Goal: Task Accomplishment & Management: Manage account settings

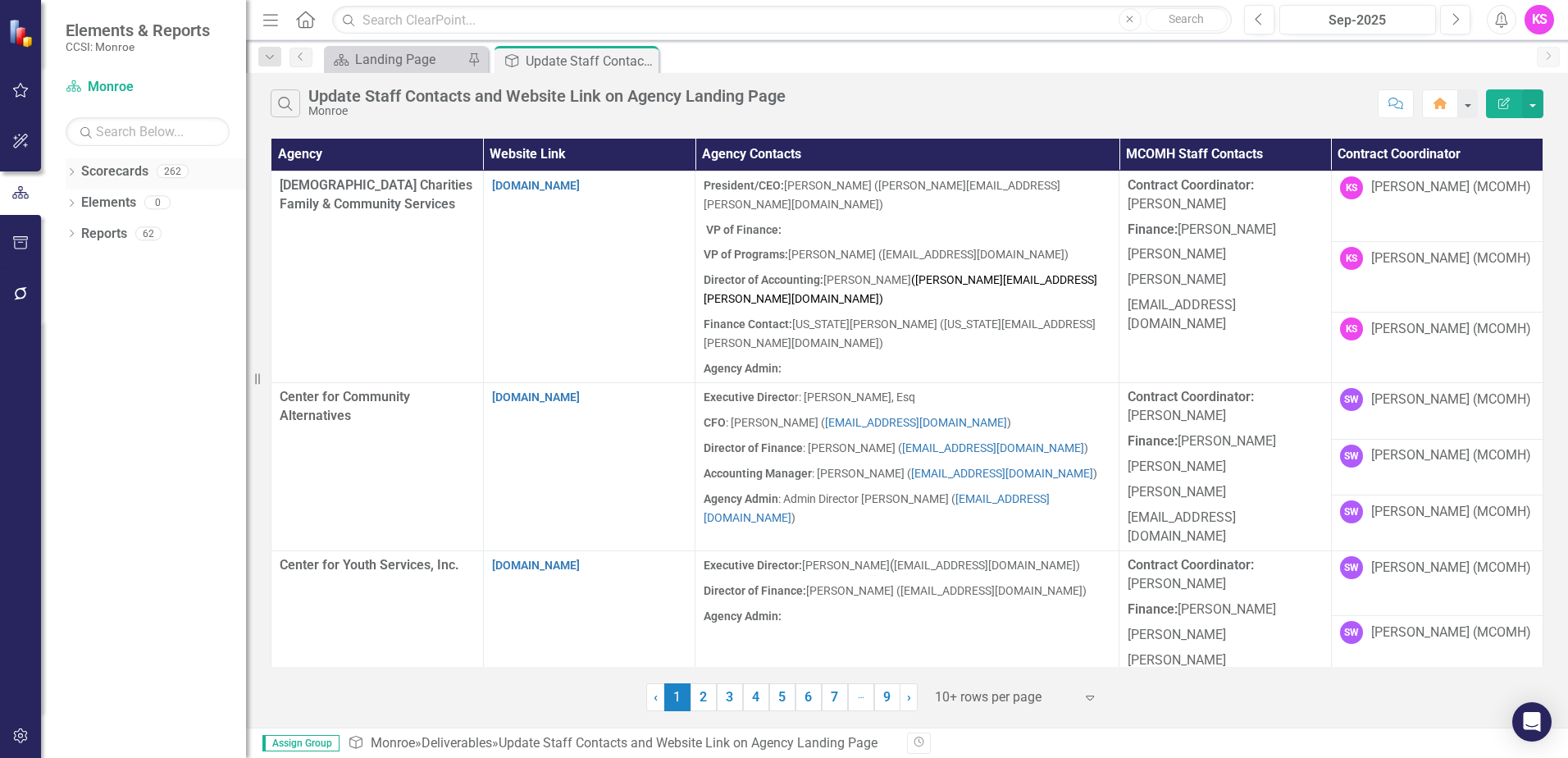
click at [70, 171] on icon "Dropdown" at bounding box center [71, 172] width 12 height 9
click at [82, 200] on icon "Dropdown" at bounding box center [80, 201] width 13 height 10
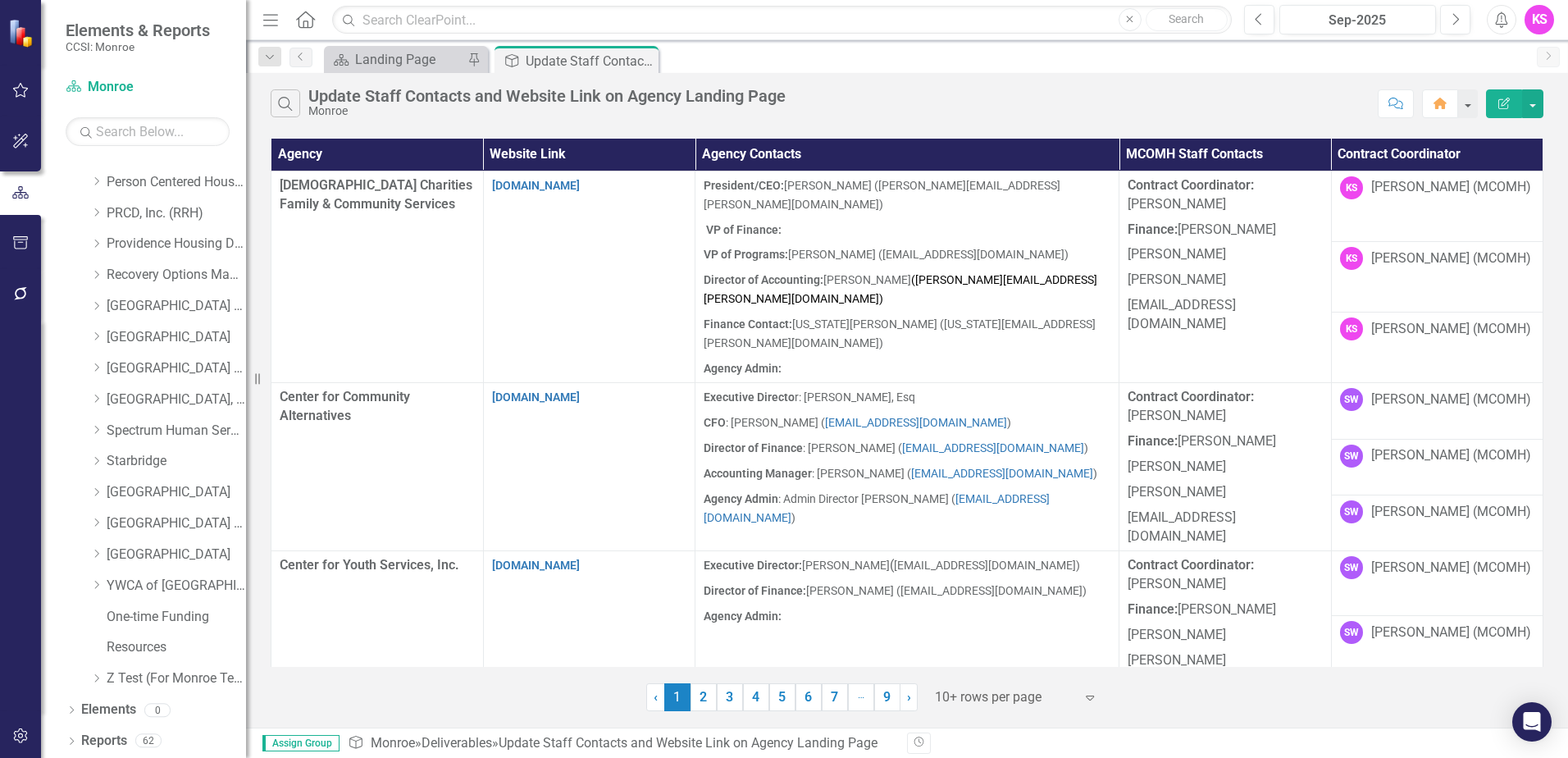
scroll to position [828, 0]
click at [93, 521] on icon "Dropdown" at bounding box center [96, 521] width 13 height 10
click at [170, 521] on link "[GEOGRAPHIC_DATA] (RRH)" at bounding box center [176, 523] width 140 height 19
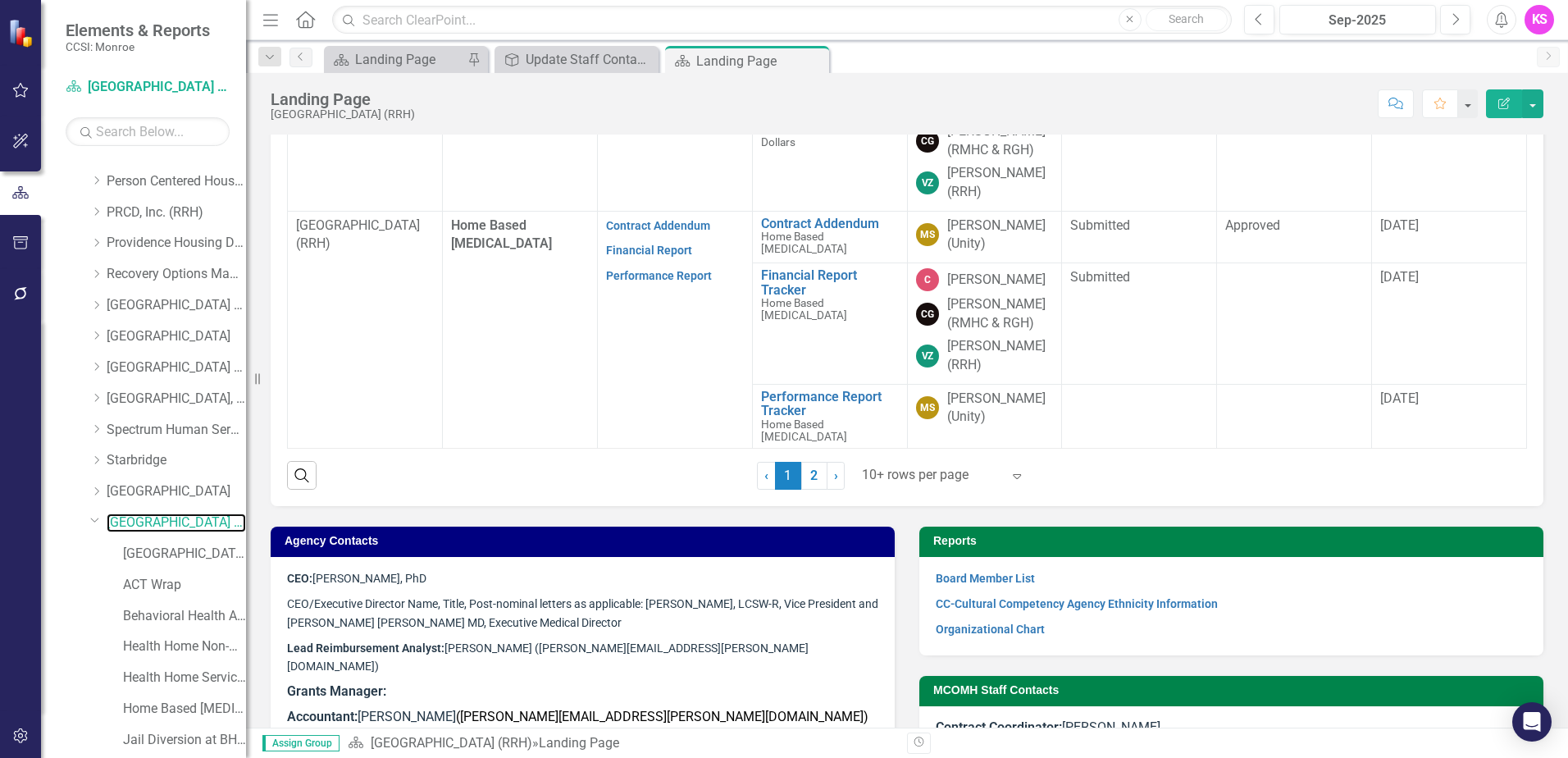
scroll to position [713, 0]
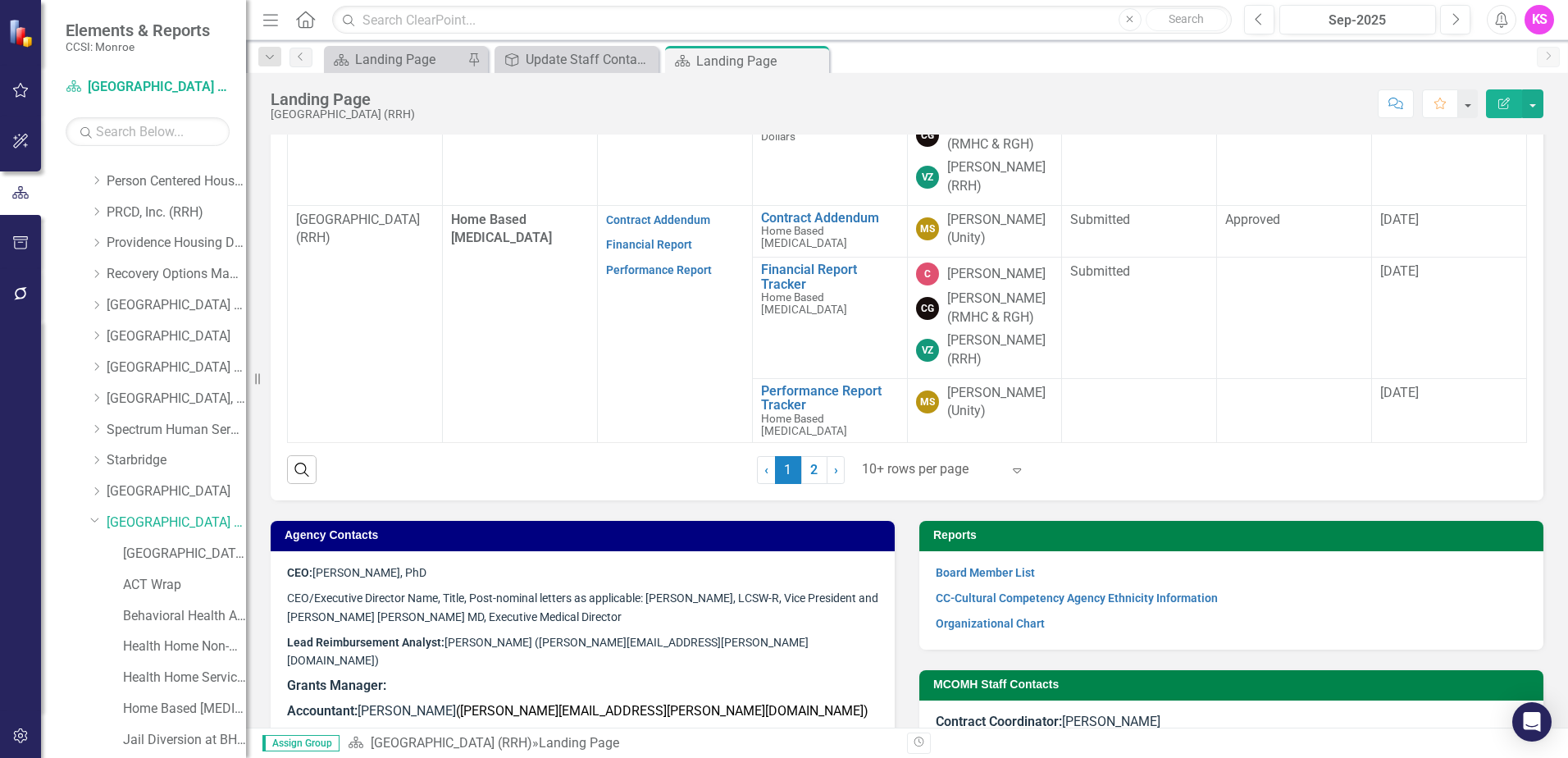
click at [1012, 471] on icon at bounding box center [1016, 470] width 9 height 5
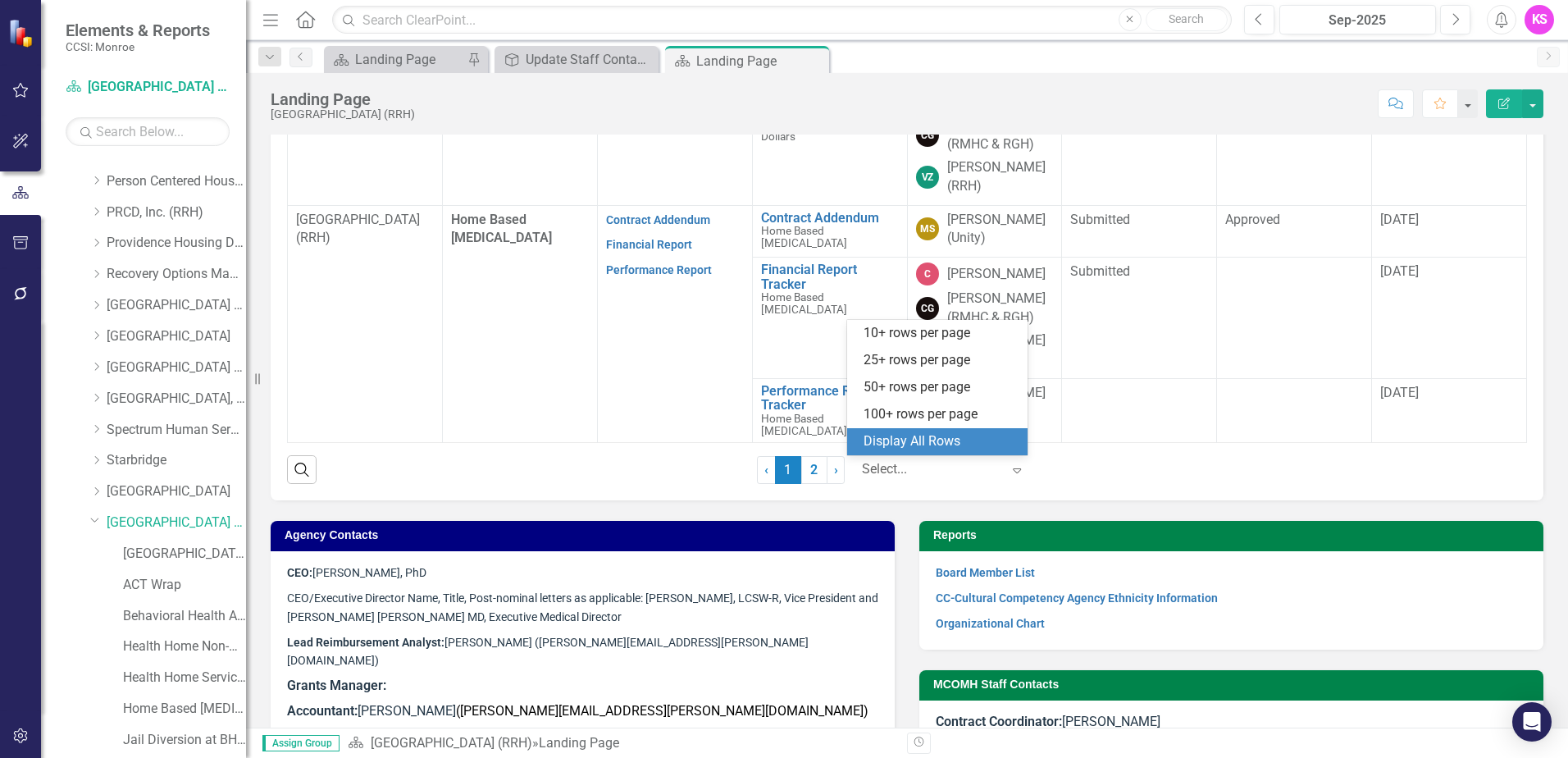
click at [980, 450] on div "Display All Rows" at bounding box center [941, 442] width 154 height 19
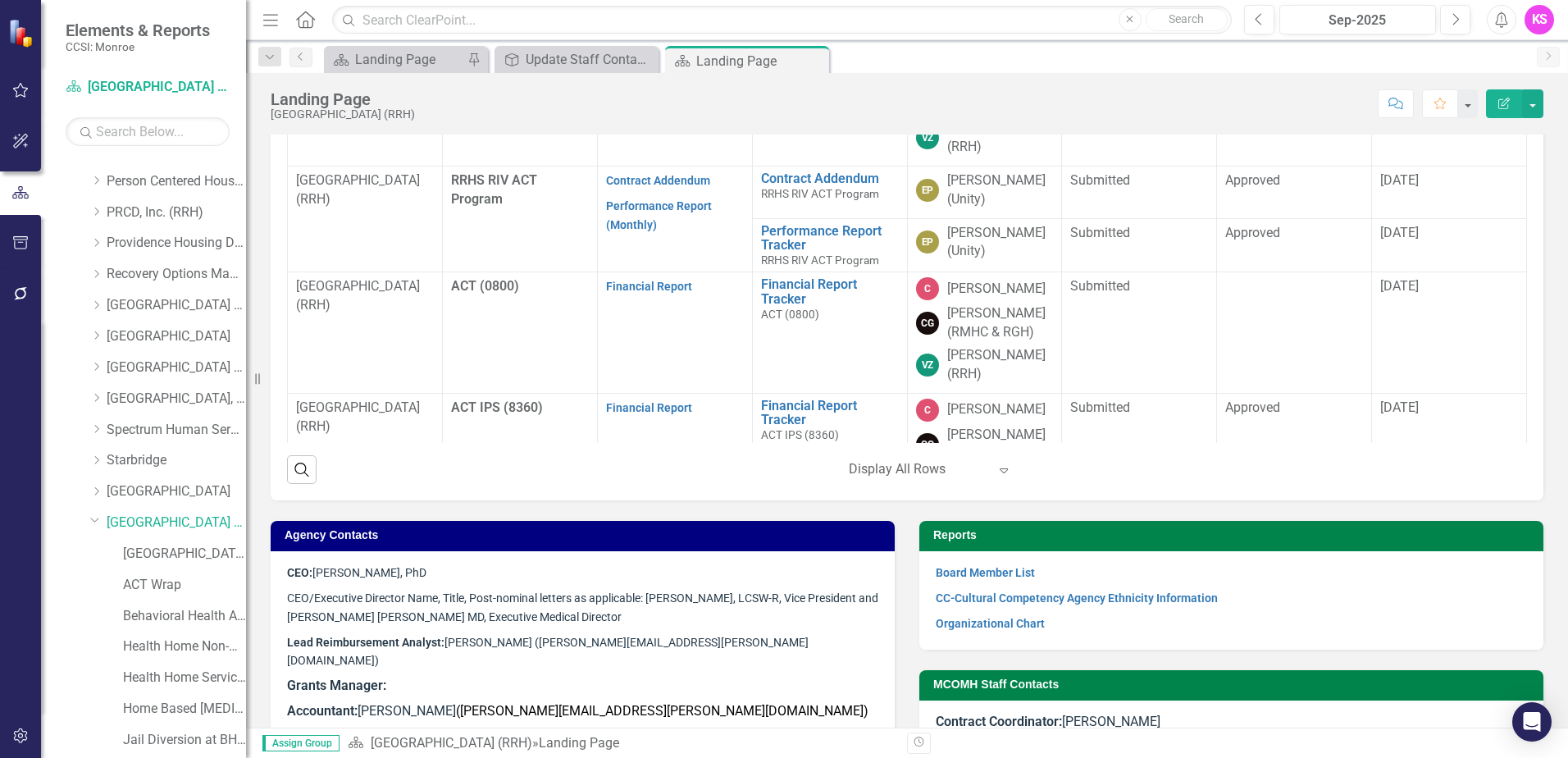
scroll to position [1123, 0]
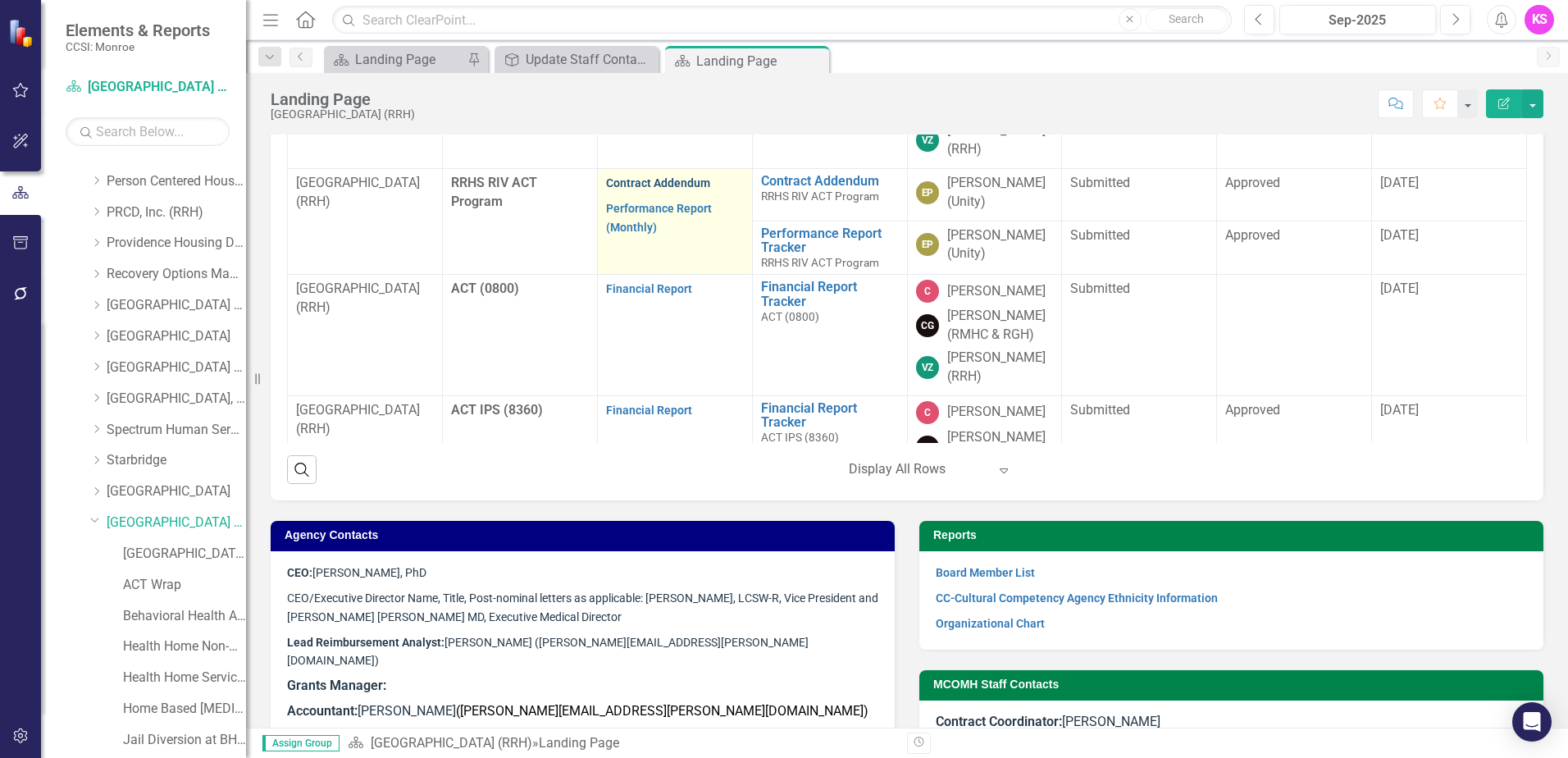
click at [666, 190] on link "Contract Addendum" at bounding box center [658, 183] width 104 height 13
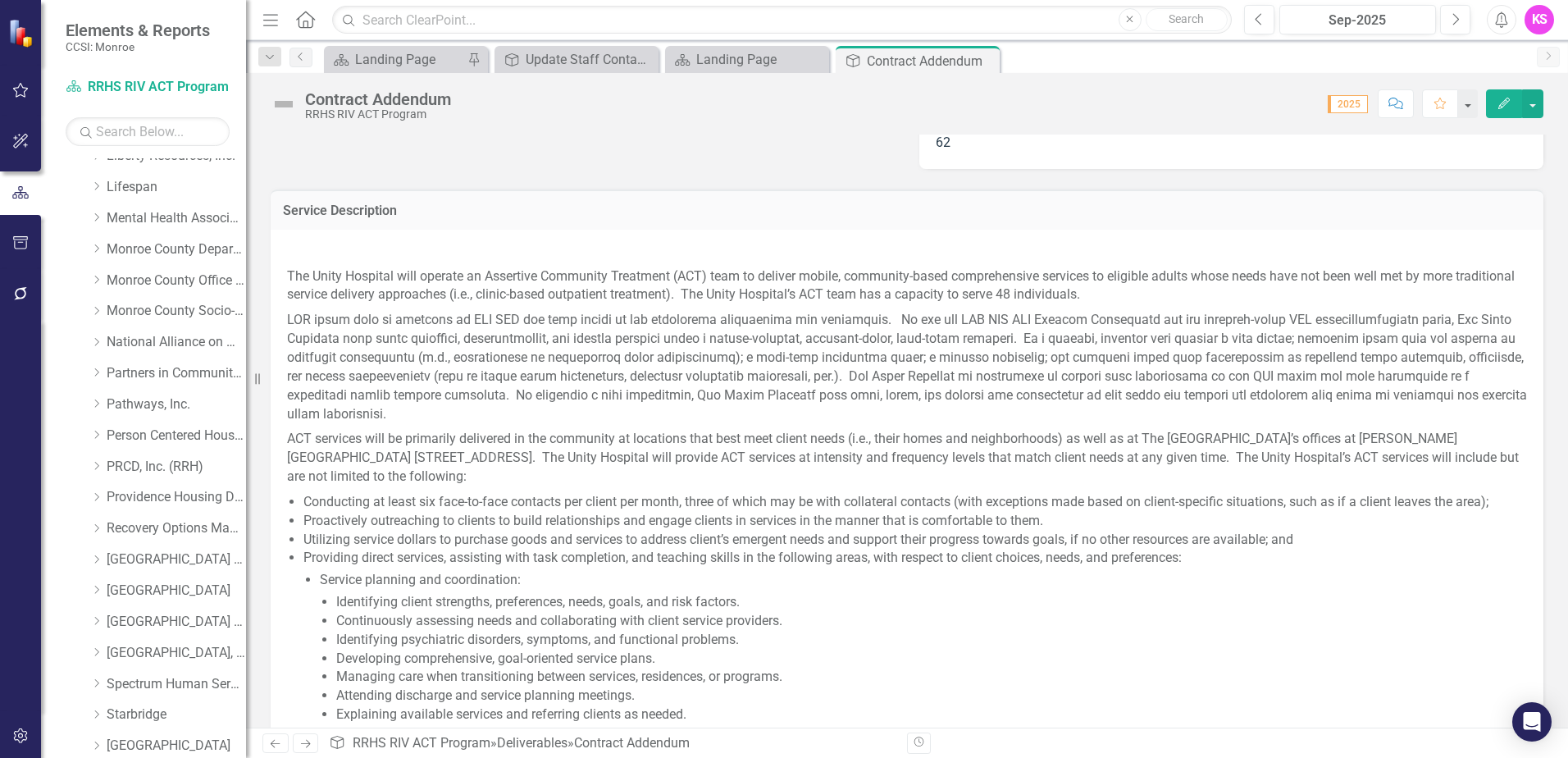
scroll to position [656, 0]
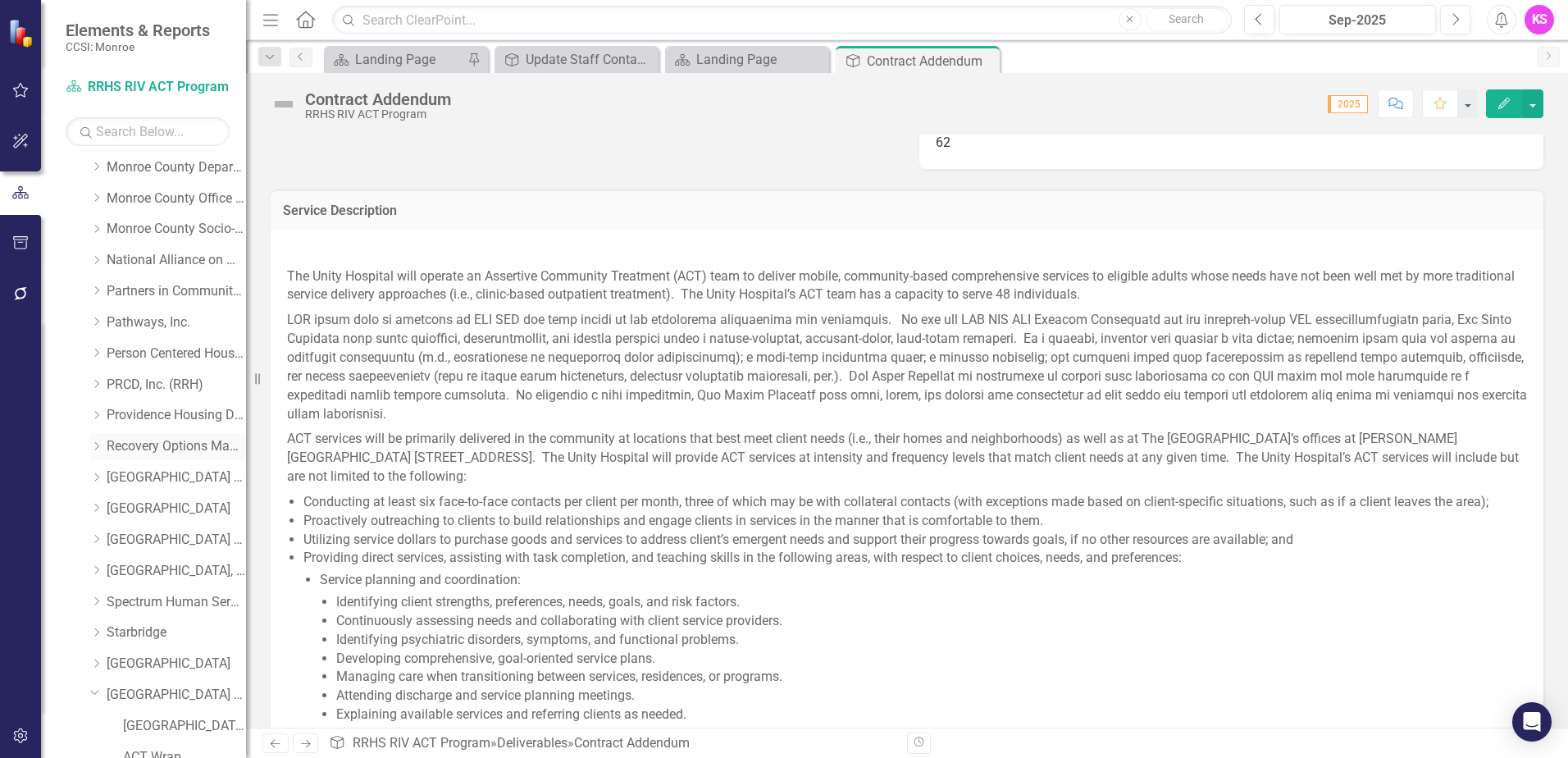
click at [99, 444] on icon "Dropdown" at bounding box center [96, 446] width 13 height 10
click at [159, 447] on link "Recovery Options Made Easy" at bounding box center [176, 447] width 140 height 19
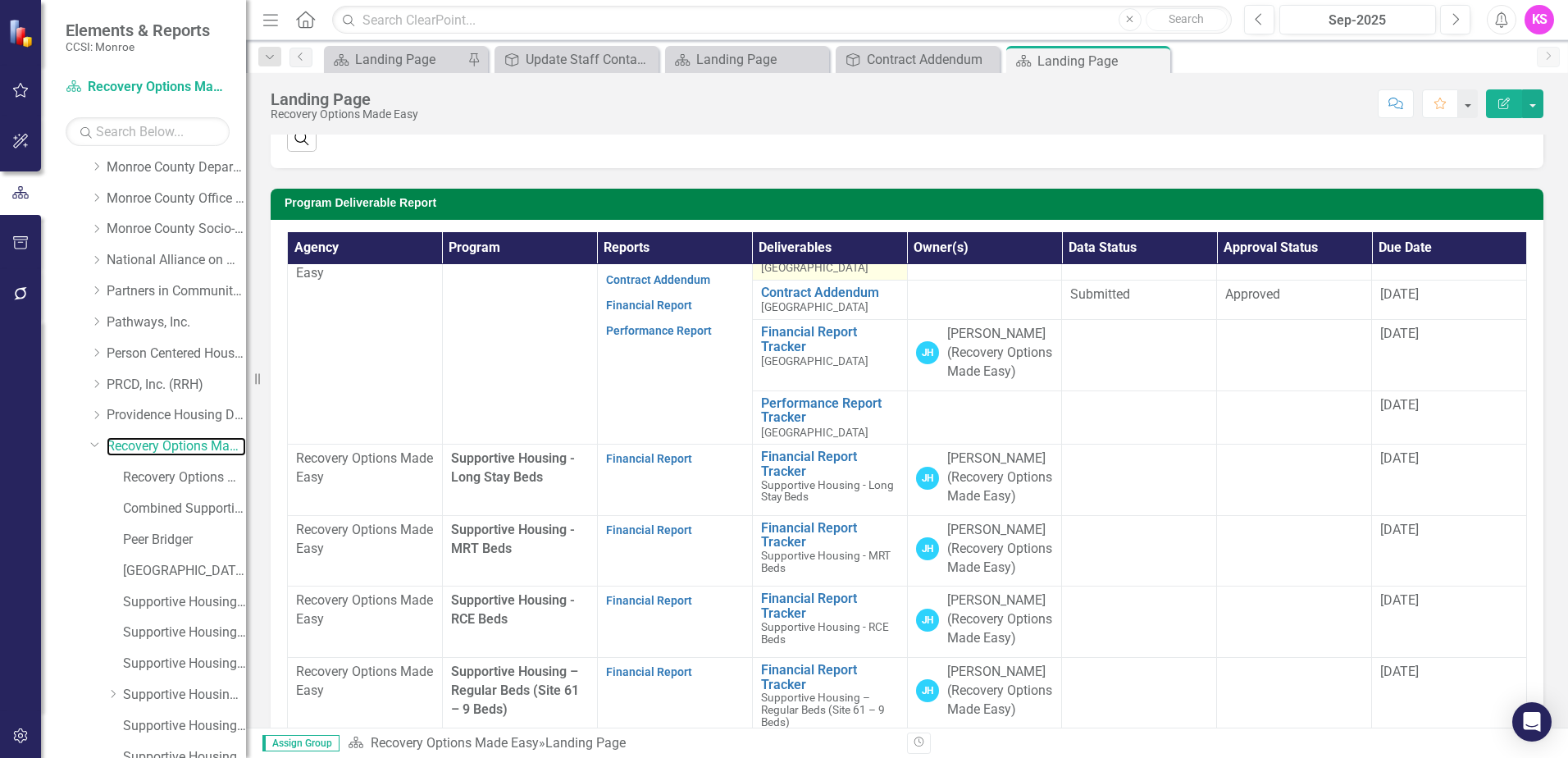
scroll to position [328, 0]
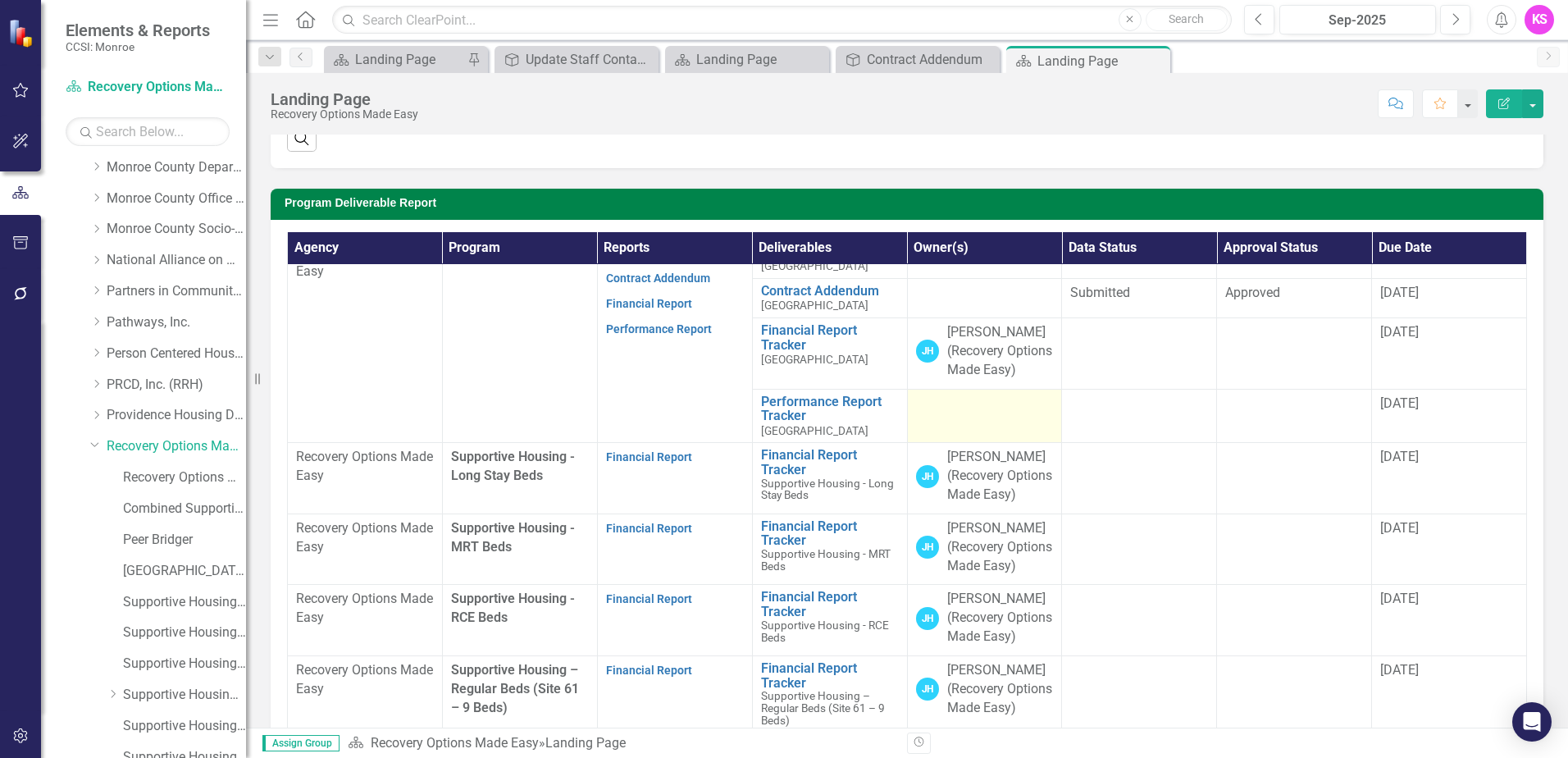
click at [993, 414] on div at bounding box center [984, 405] width 138 height 19
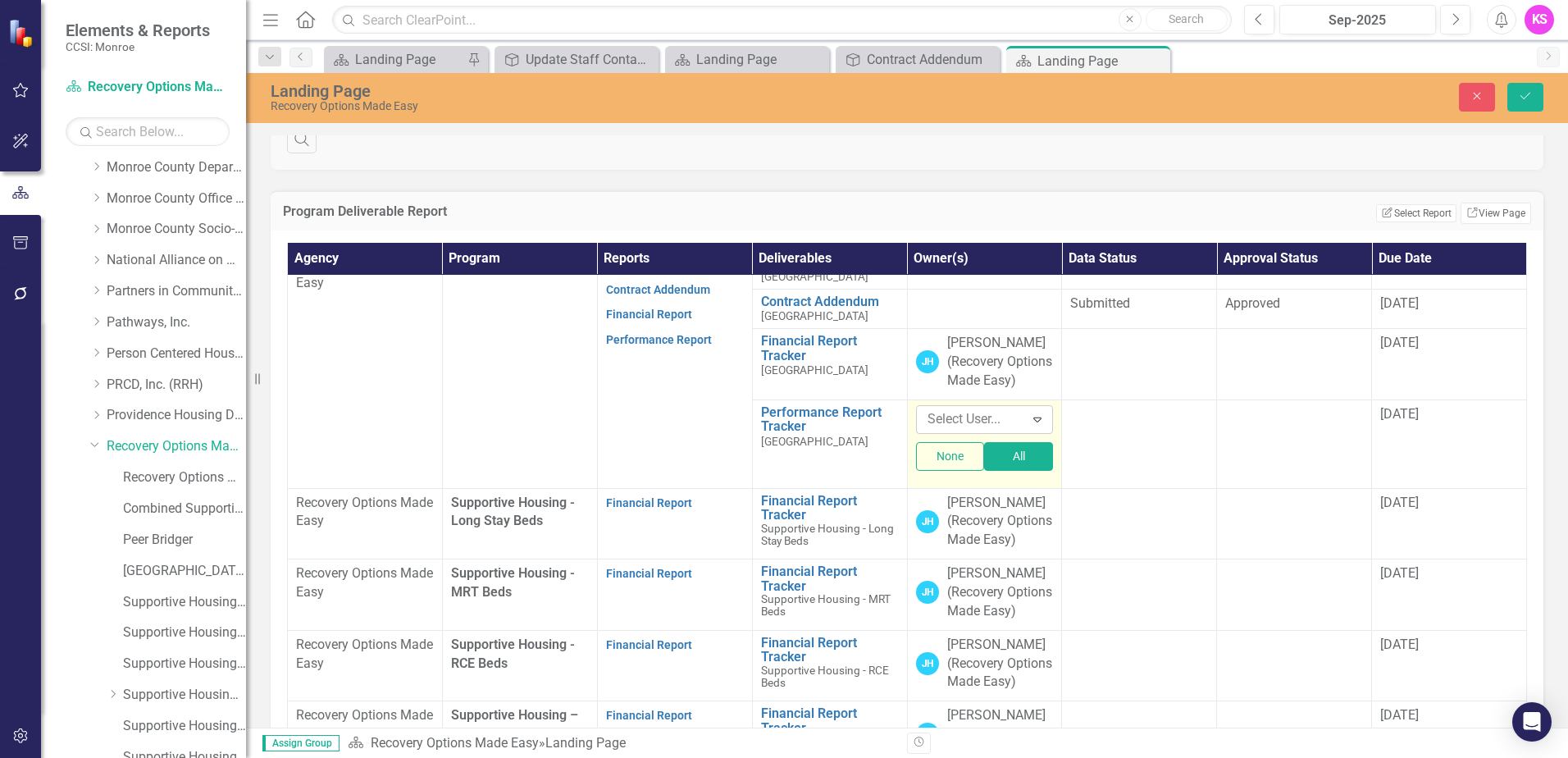
click at [1029, 426] on icon "Expand" at bounding box center [1036, 419] width 16 height 13
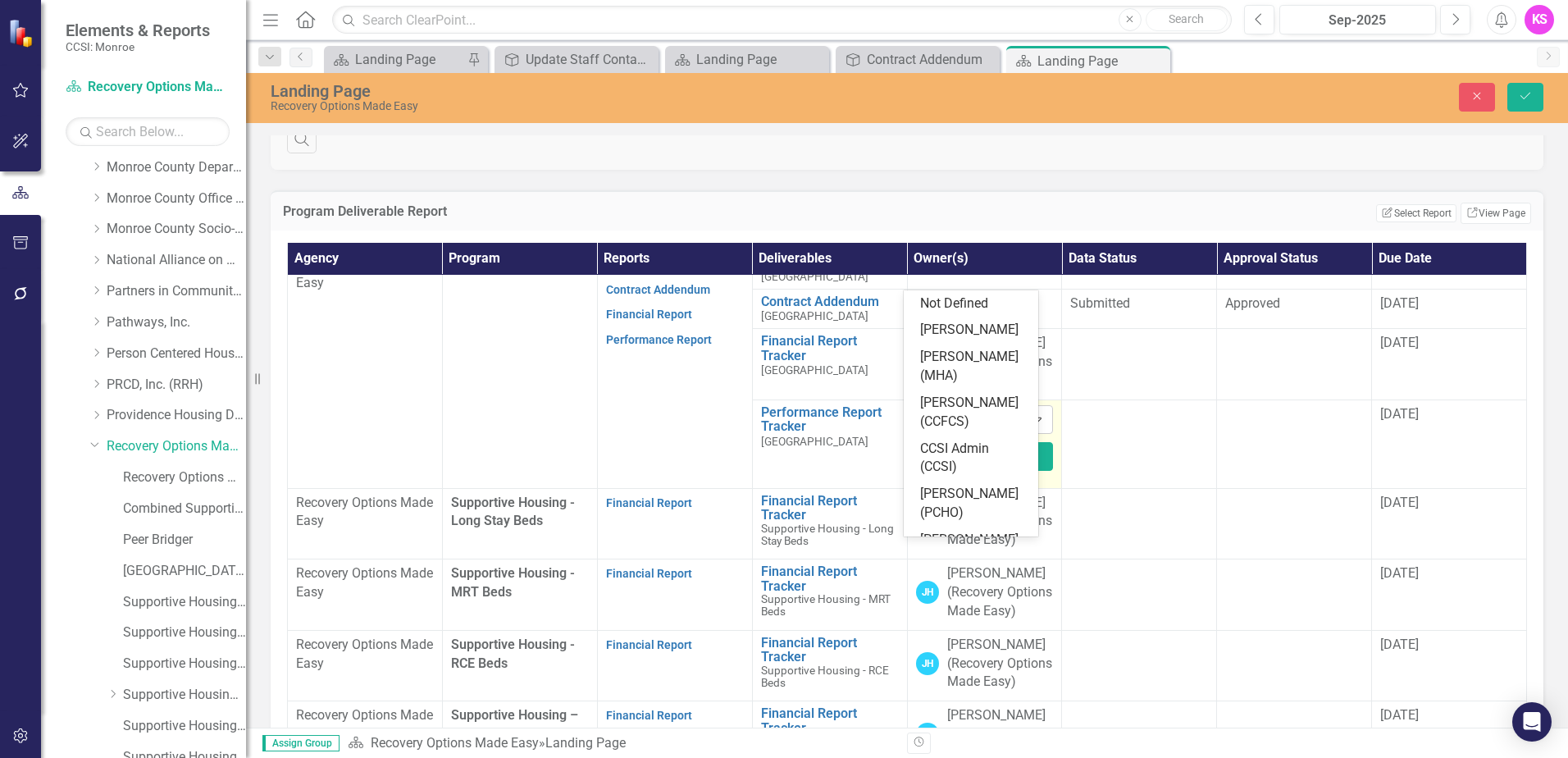
click at [955, 431] on div at bounding box center [972, 419] width 103 height 22
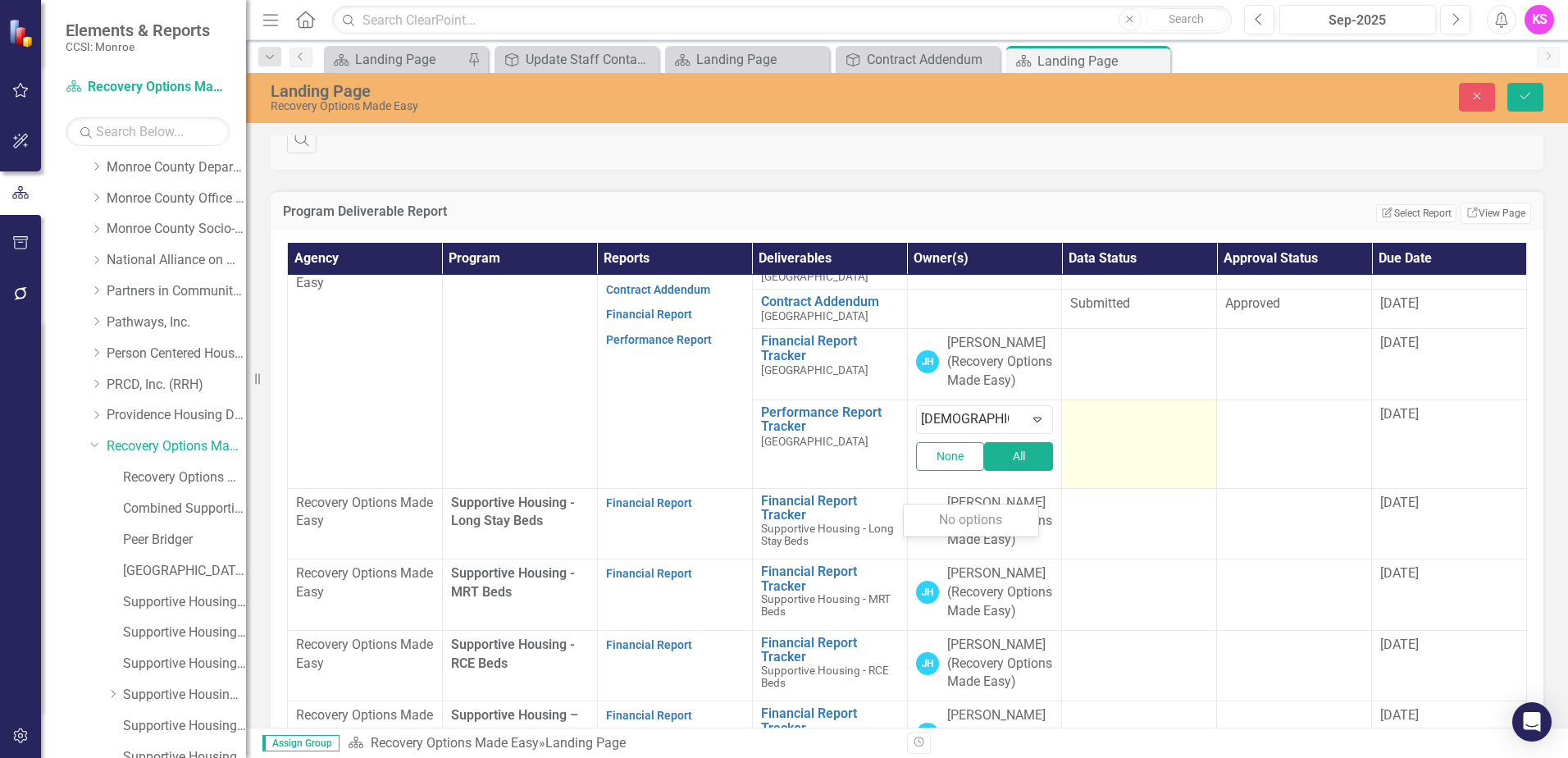
type input "[DEMOGRAPHIC_DATA][PERSON_NAME]"
click at [1131, 488] on td at bounding box center [1139, 444] width 155 height 89
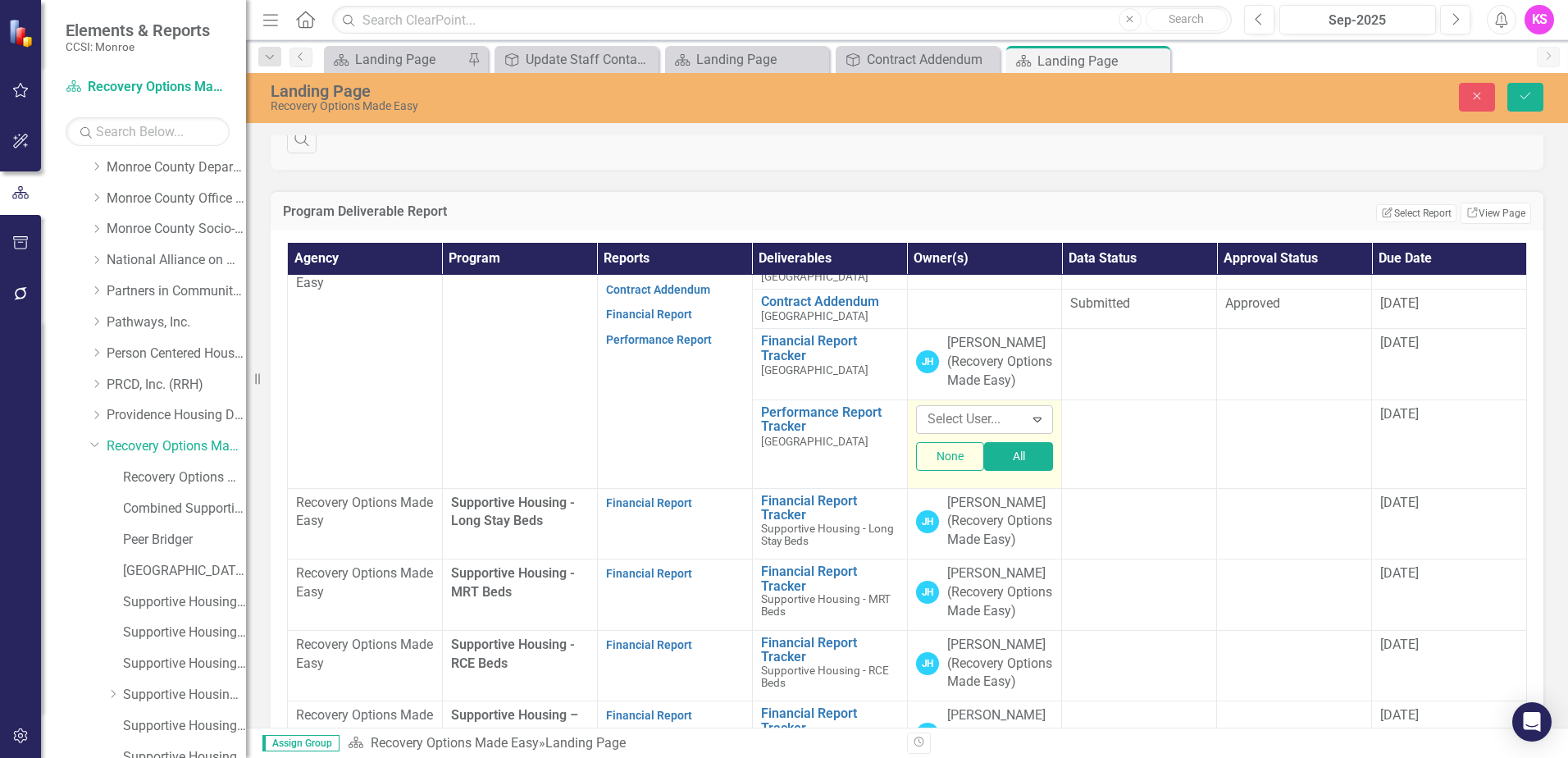
click at [980, 431] on div at bounding box center [972, 419] width 103 height 22
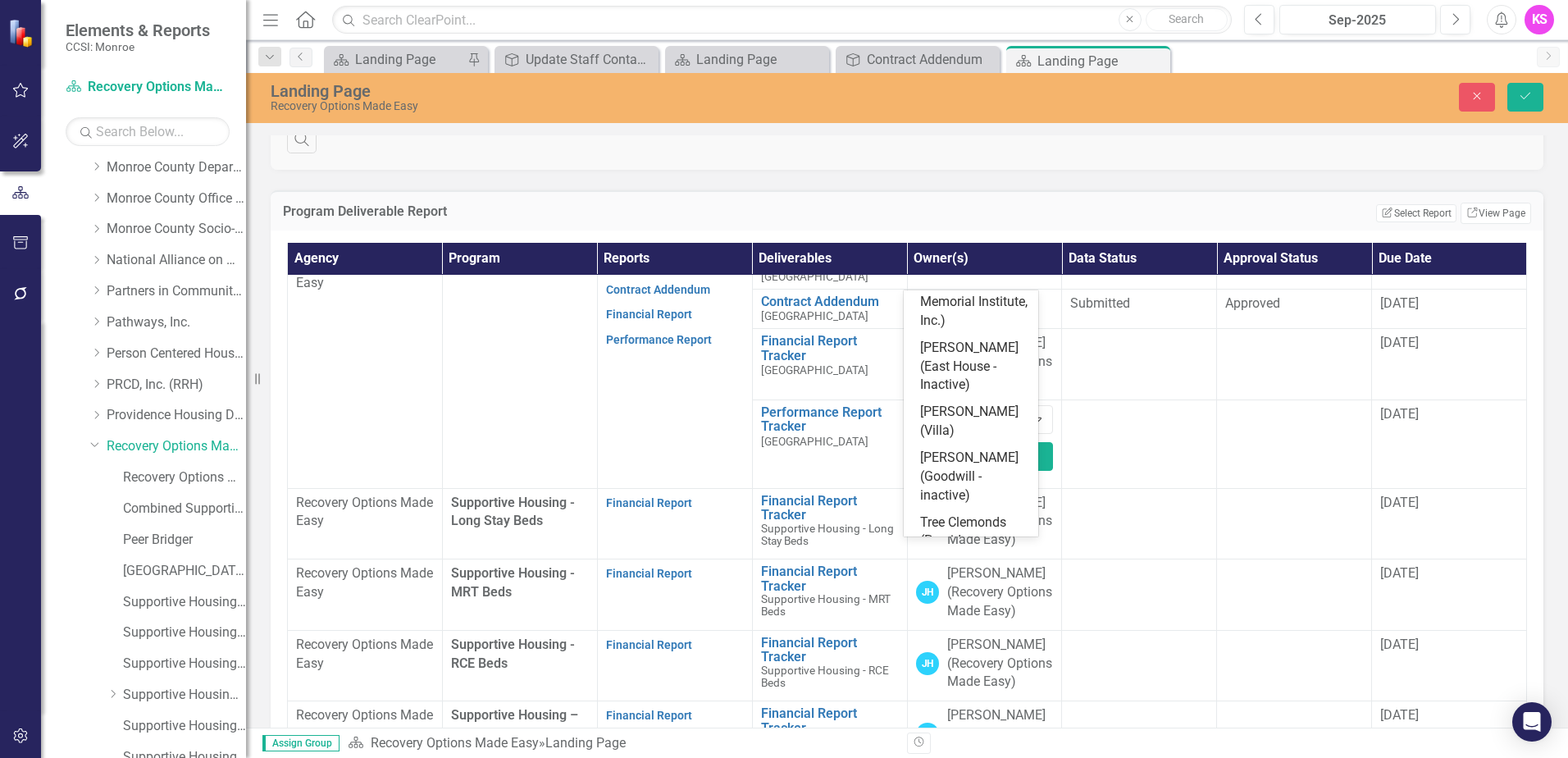
scroll to position [2655, 0]
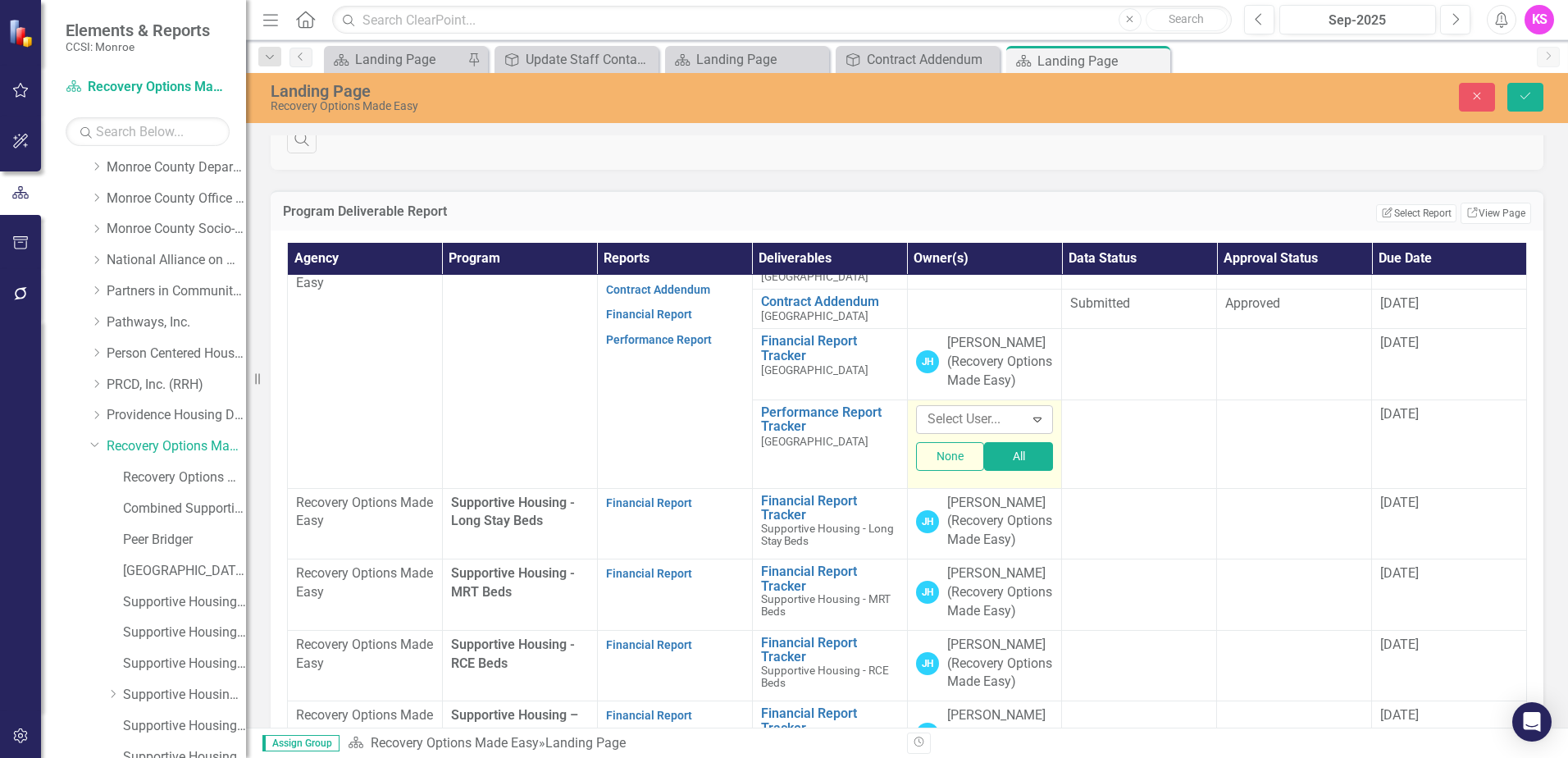
click at [978, 431] on div at bounding box center [972, 419] width 103 height 22
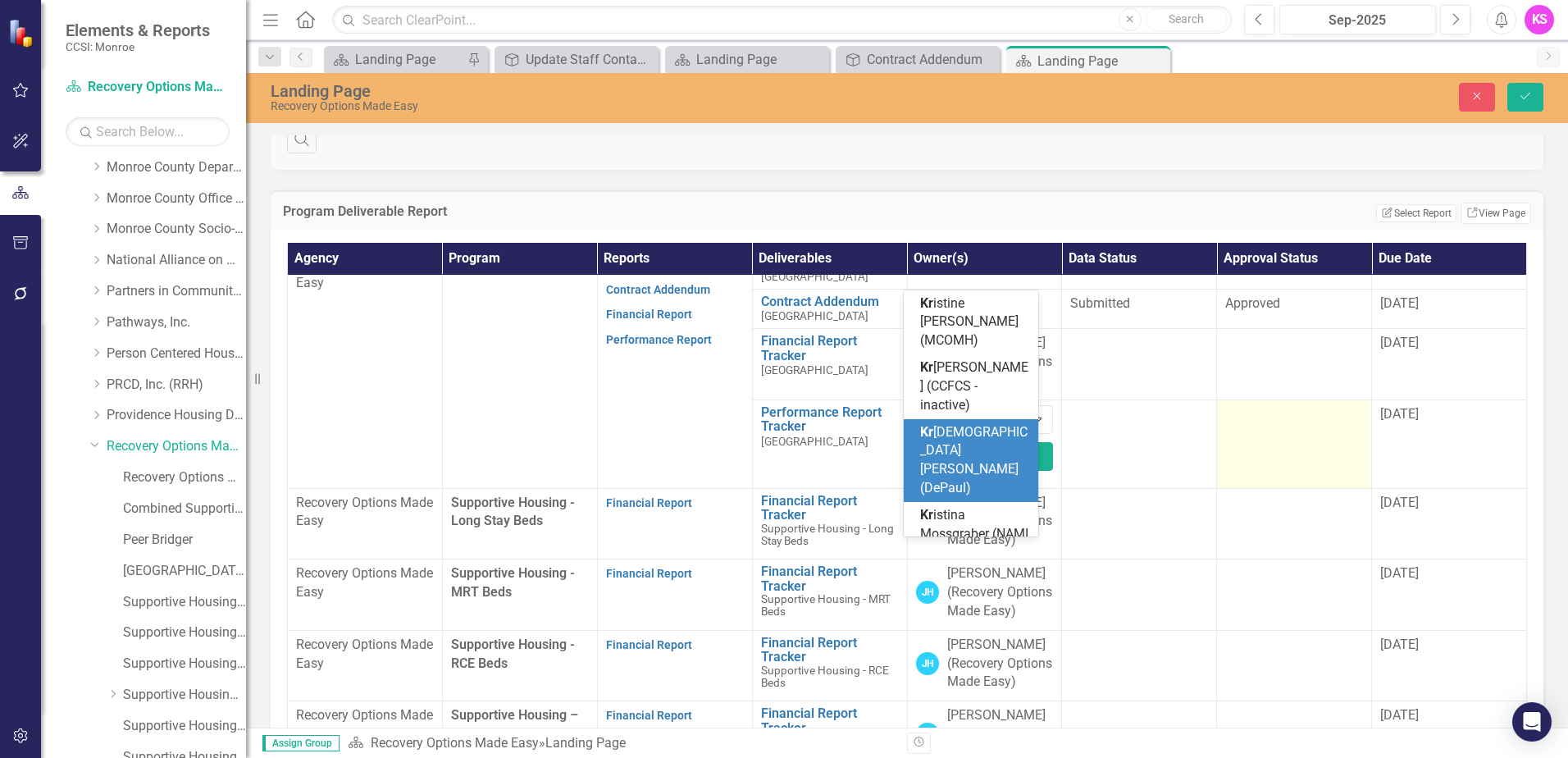
type input "k"
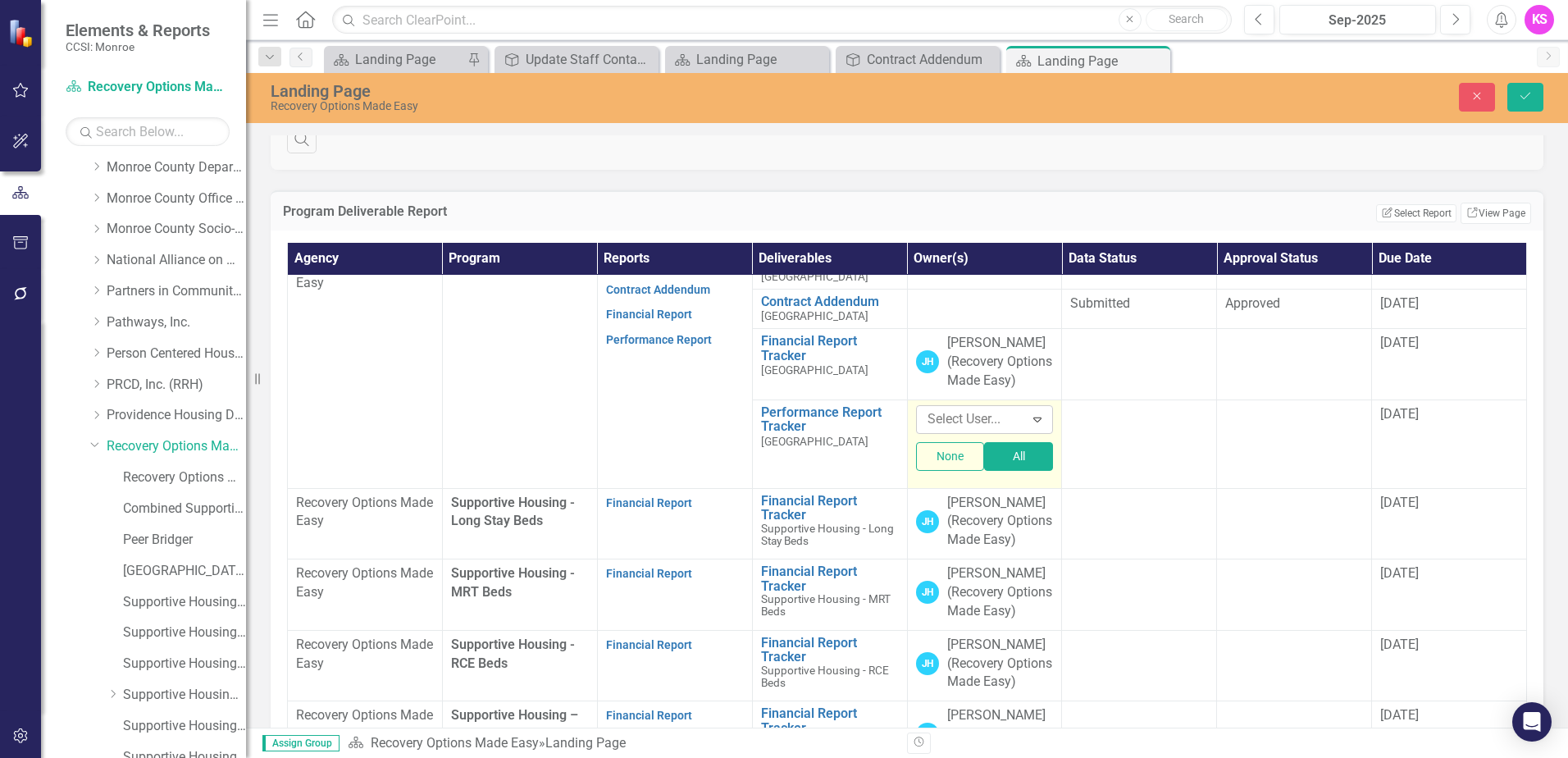
click at [945, 431] on div at bounding box center [972, 419] width 103 height 22
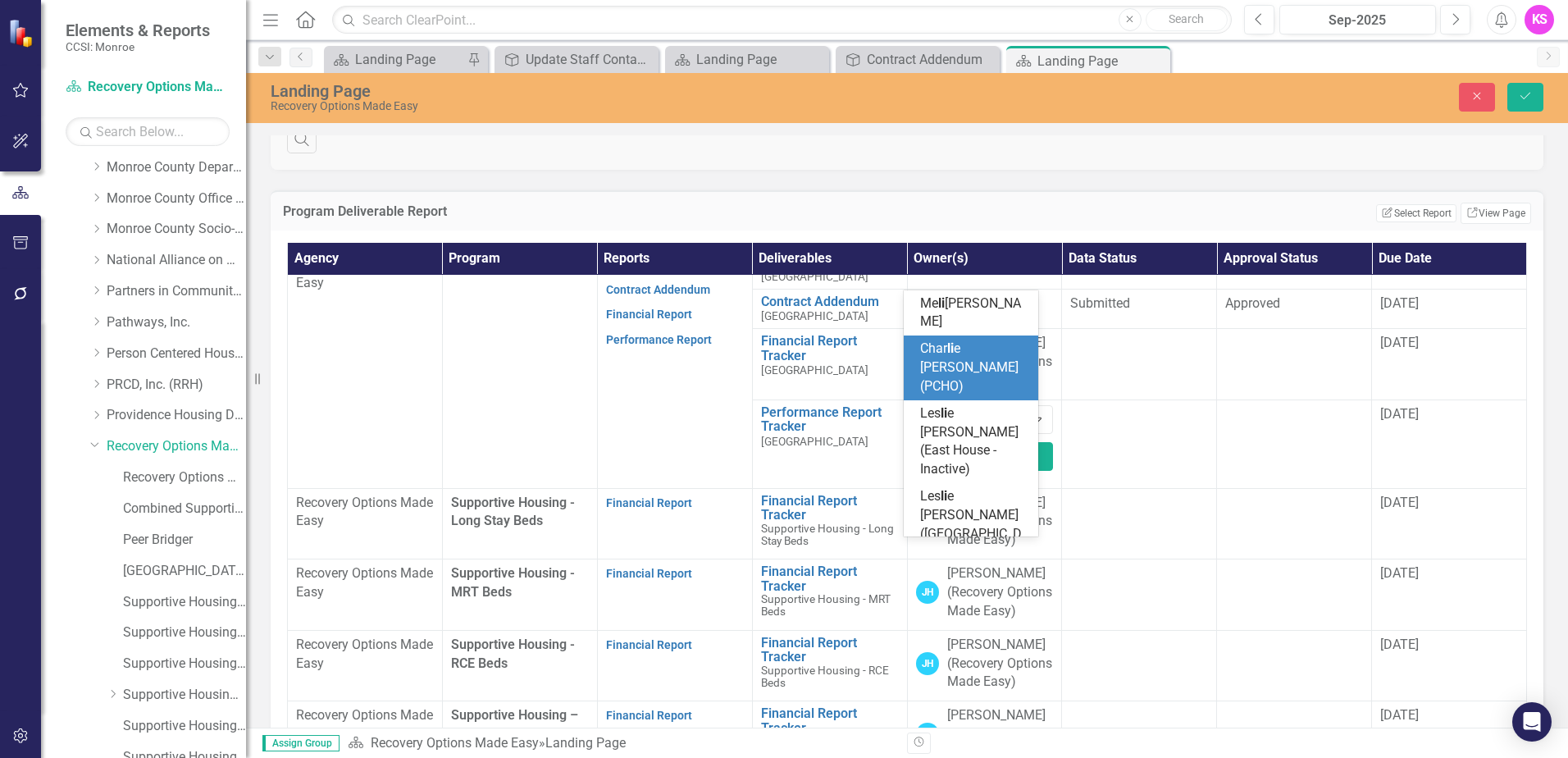
type input "li"
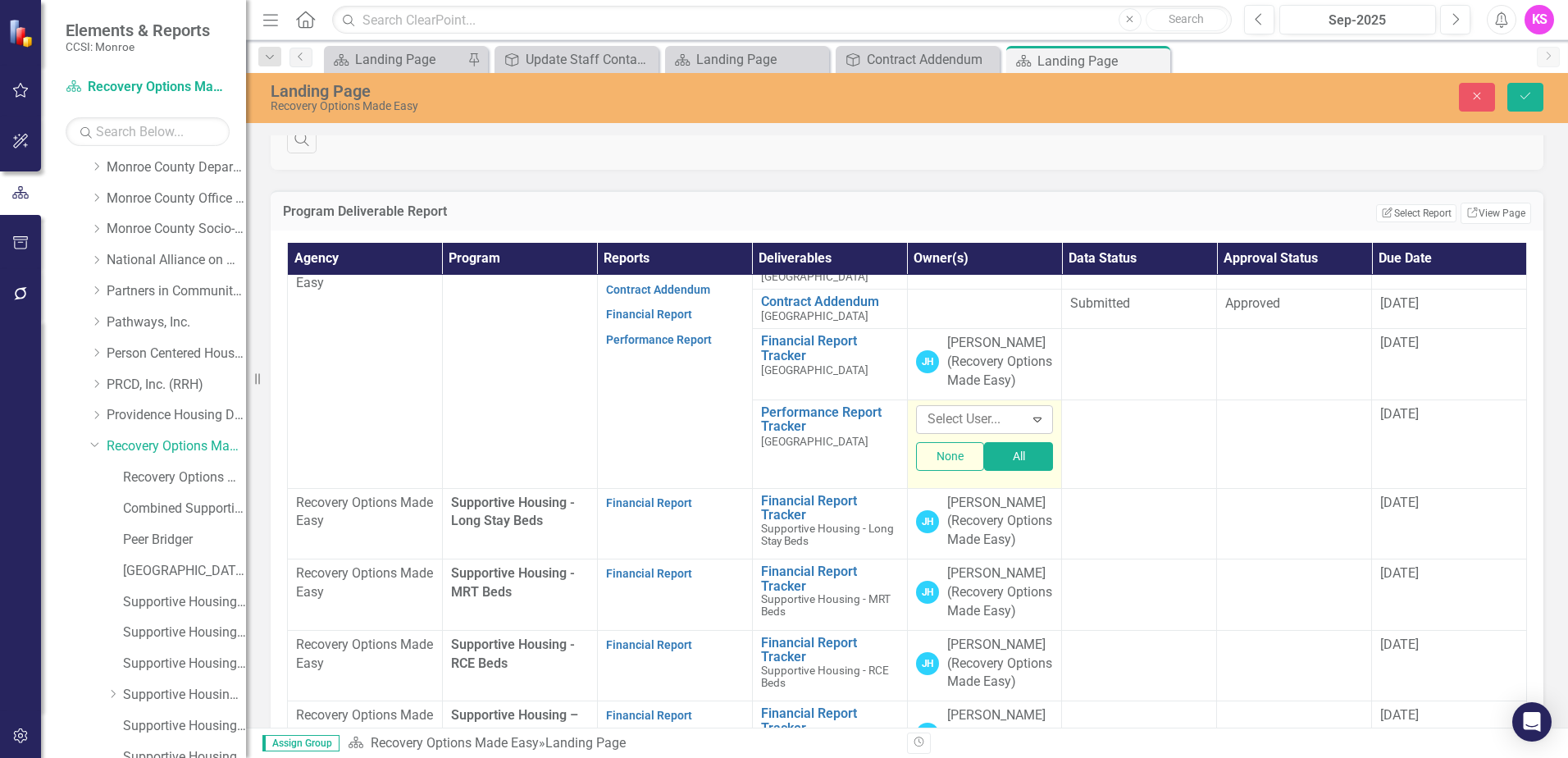
click at [929, 431] on div at bounding box center [972, 419] width 103 height 22
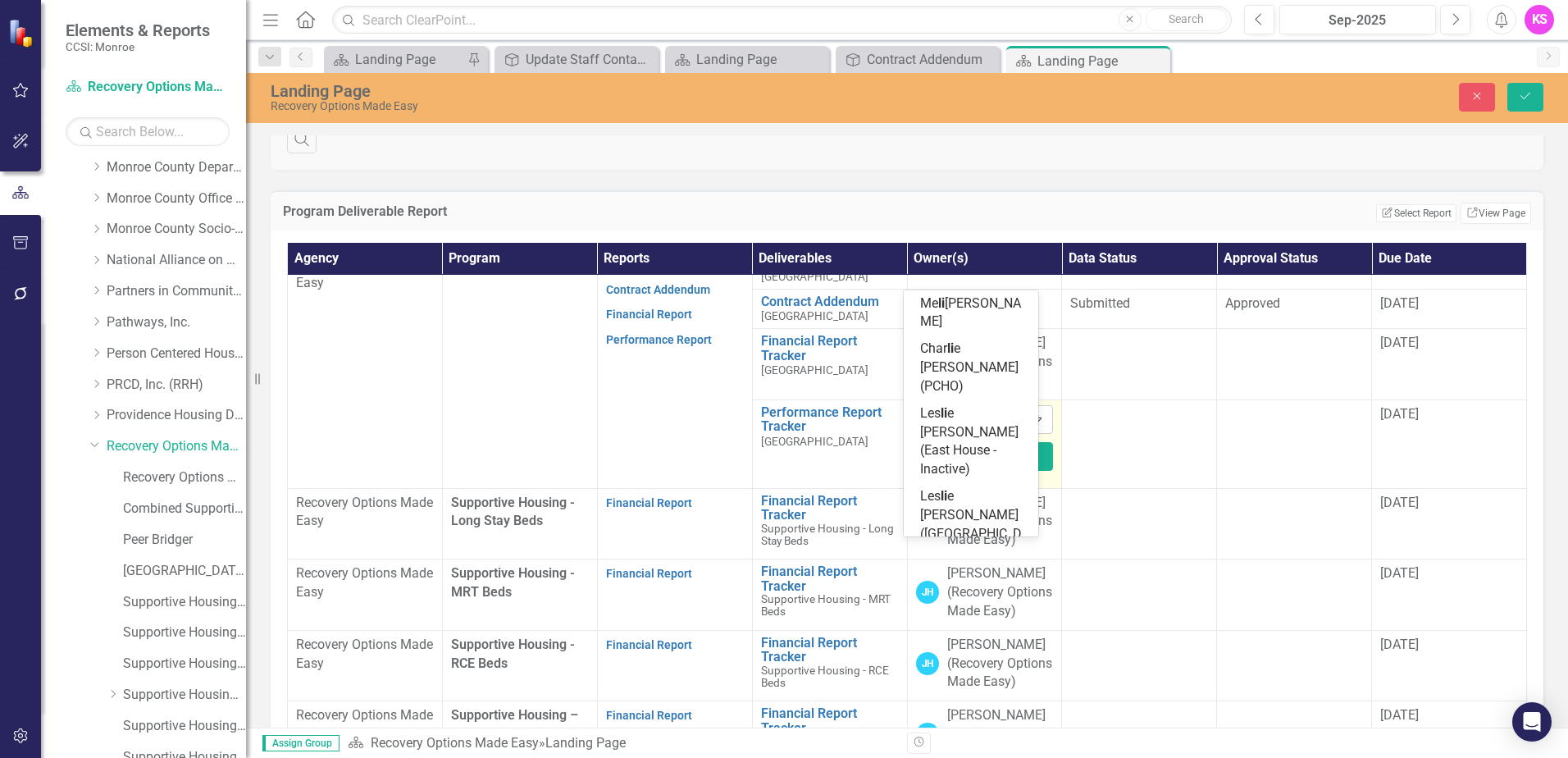
type input "l"
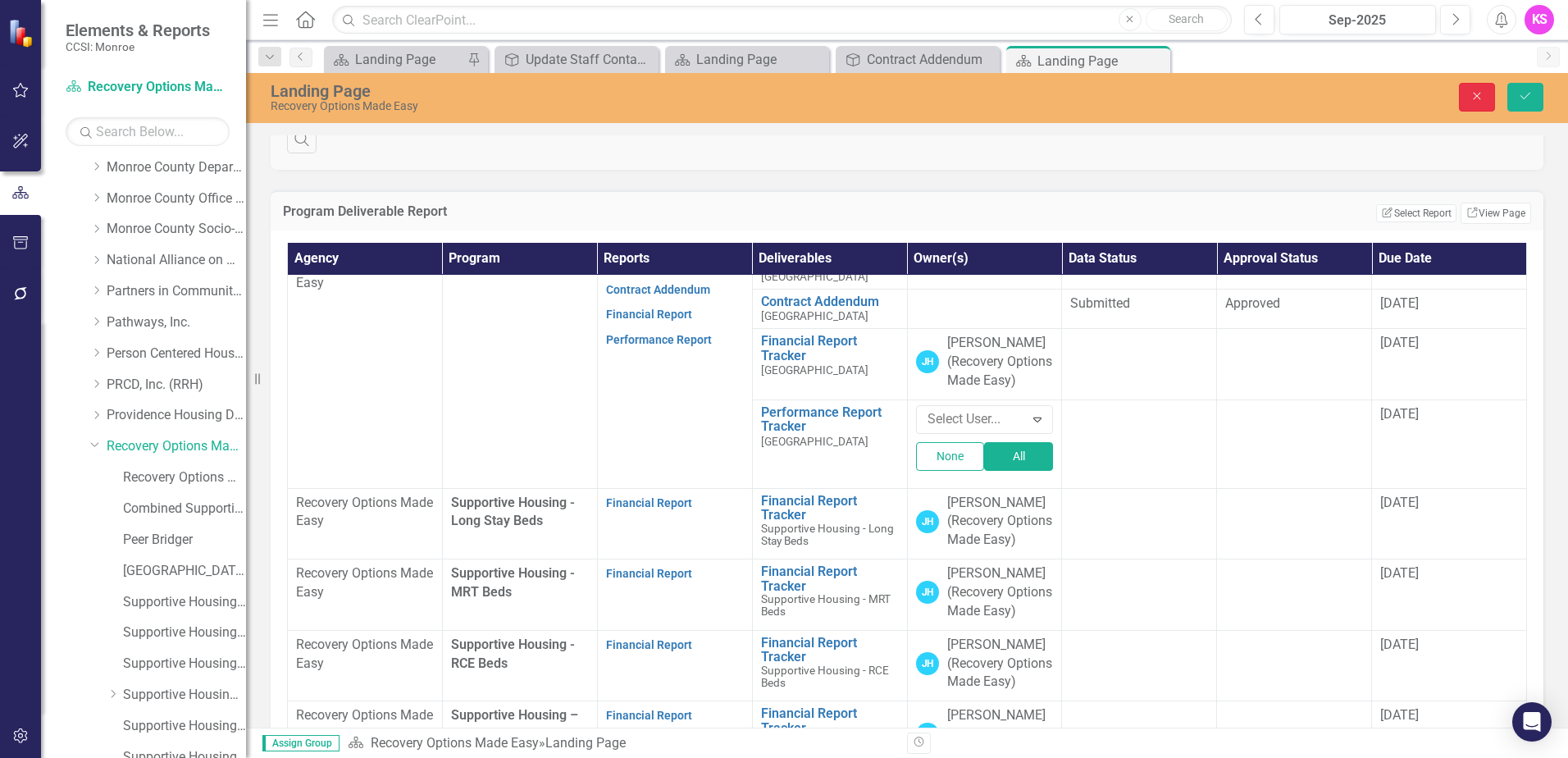
click at [1477, 97] on icon "Close" at bounding box center [1477, 96] width 14 height 12
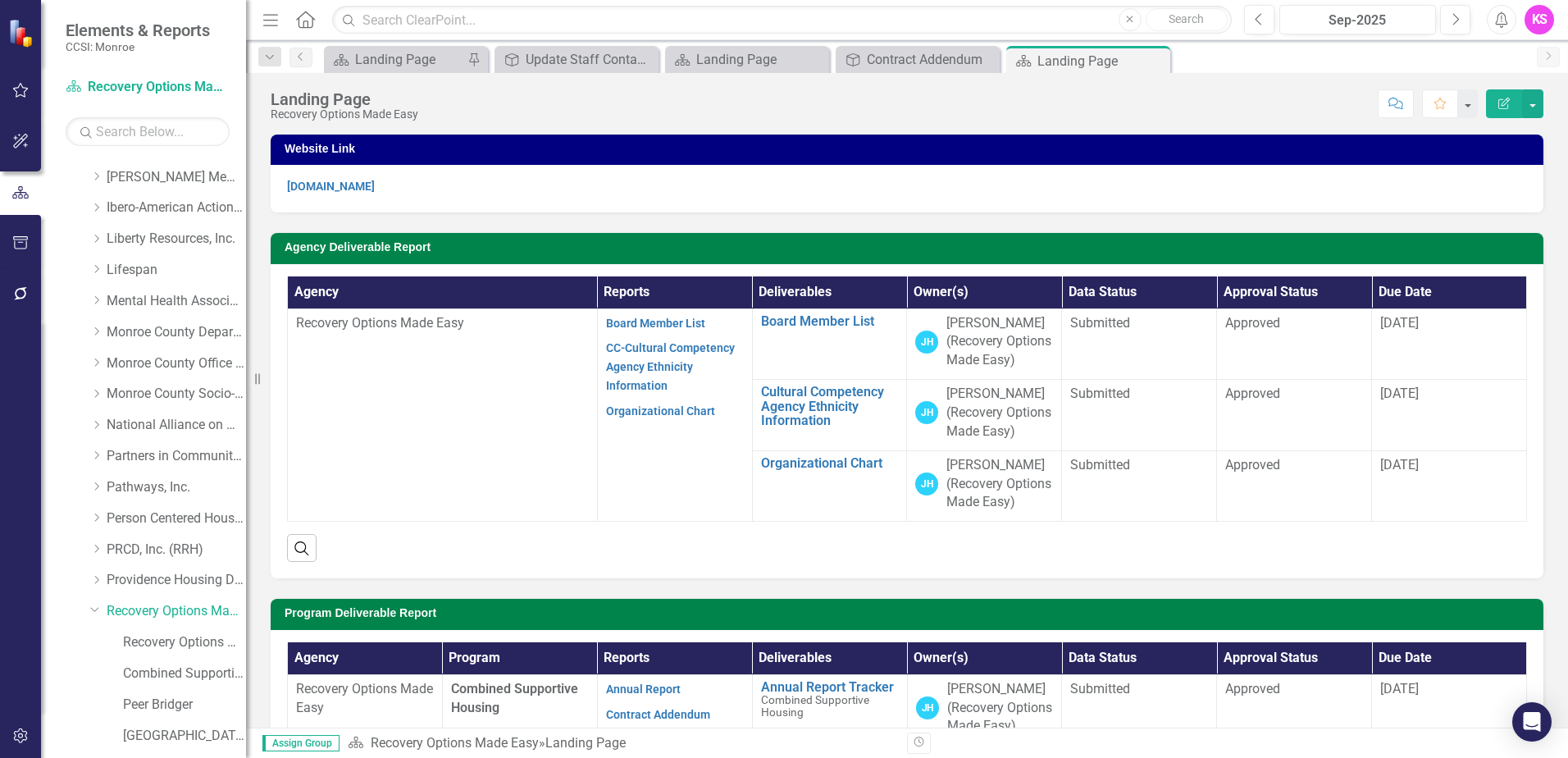
scroll to position [410, 0]
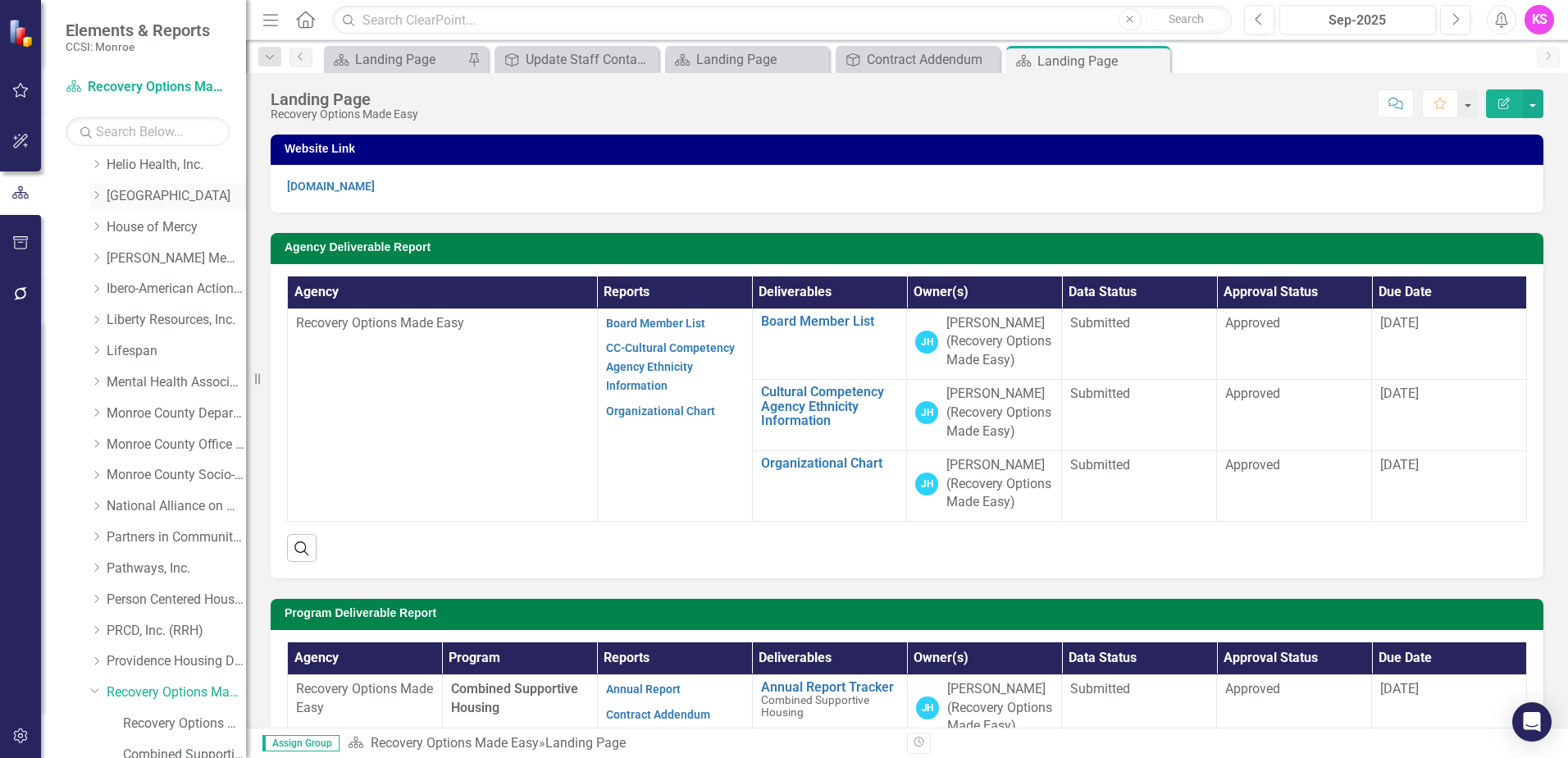
click at [100, 196] on icon "Dropdown" at bounding box center [96, 196] width 13 height 10
click at [150, 195] on link "[GEOGRAPHIC_DATA]" at bounding box center [176, 196] width 140 height 19
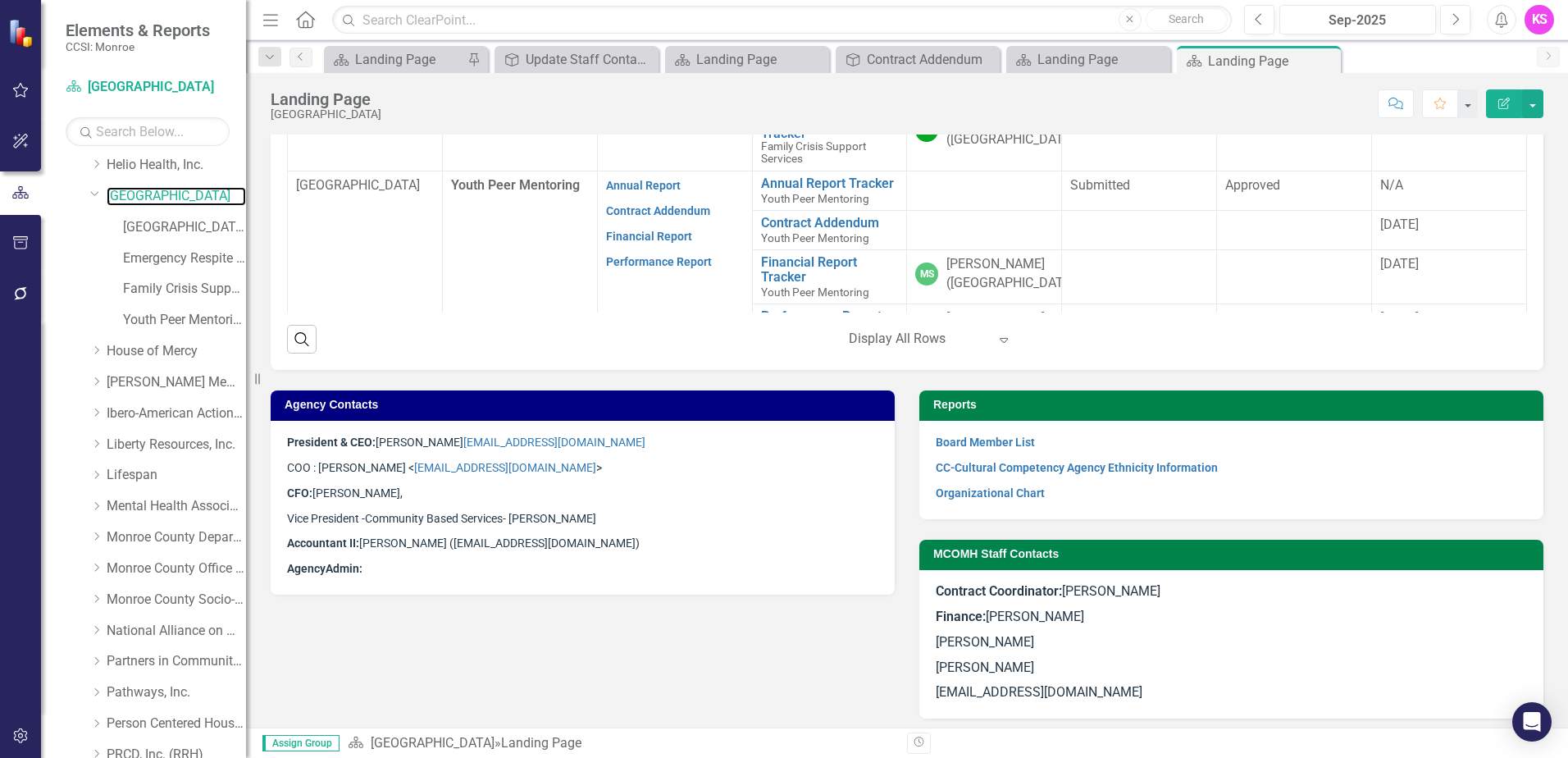
scroll to position [850, 0]
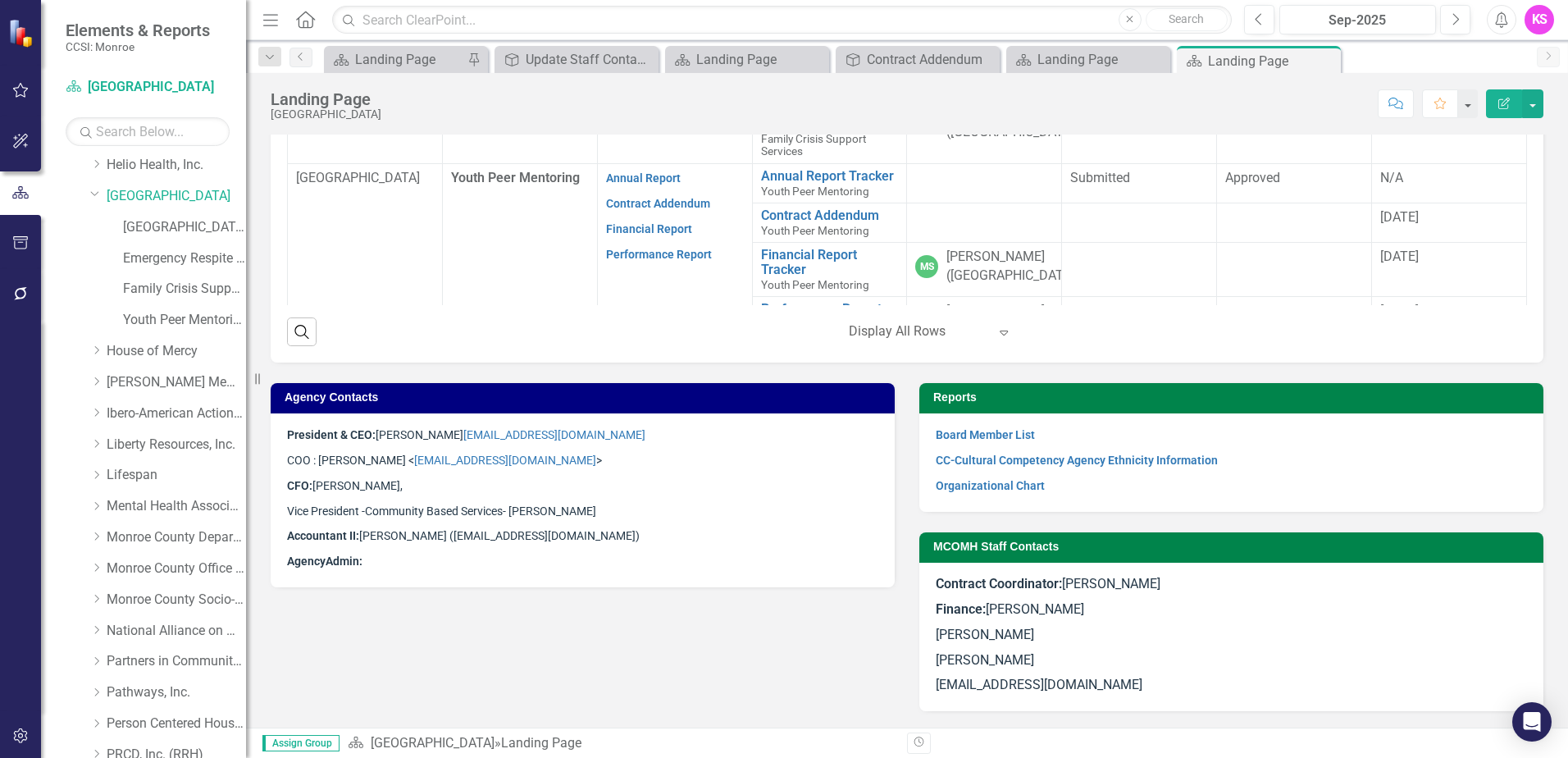
click at [577, 510] on p "Vice President -Community Based Services- [PERSON_NAME]" at bounding box center [583, 511] width 591 height 25
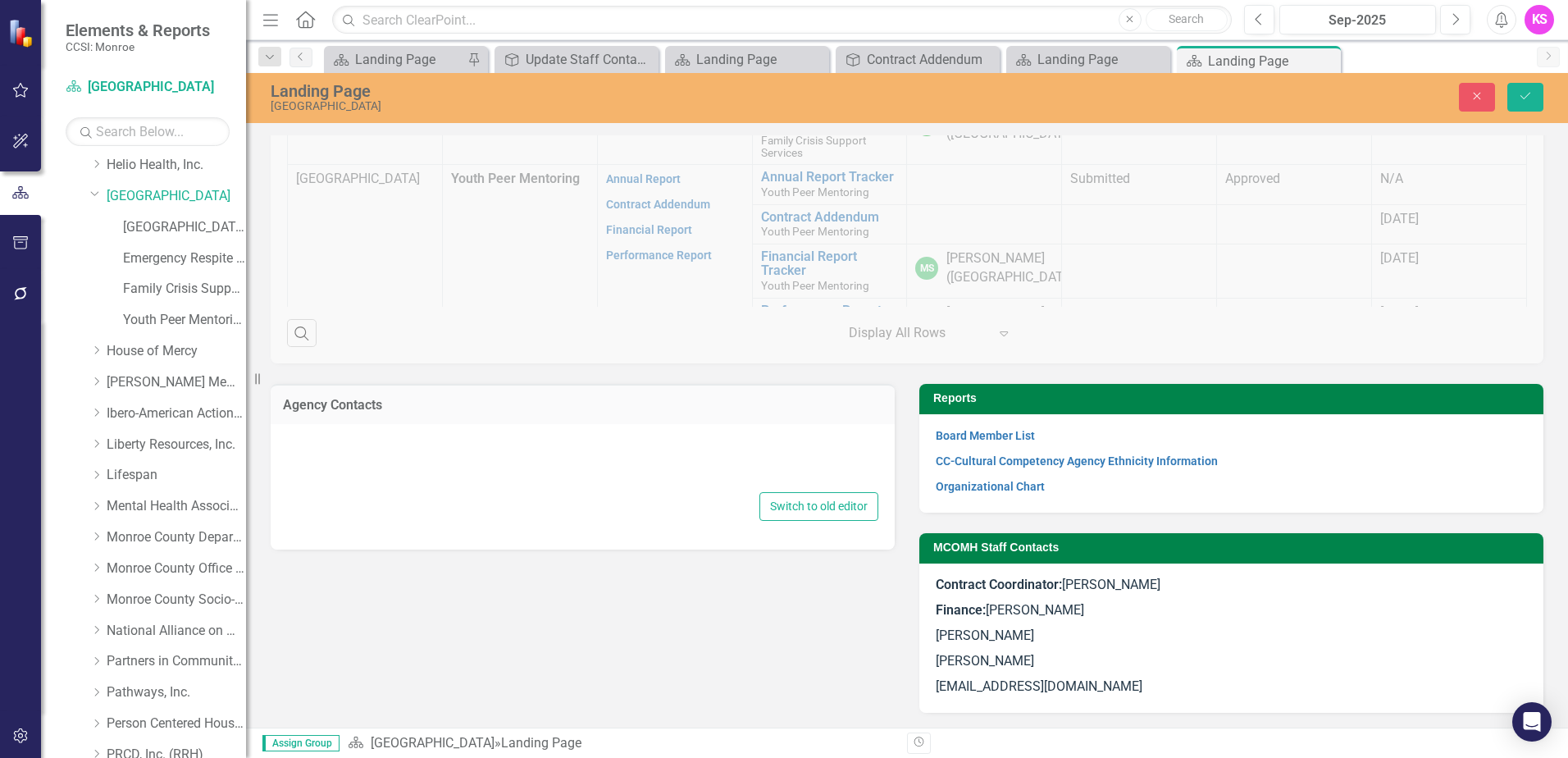
type textarea "<p><span style="font-family: inherit; font-size: 14px;"><strong>President & CEO…"
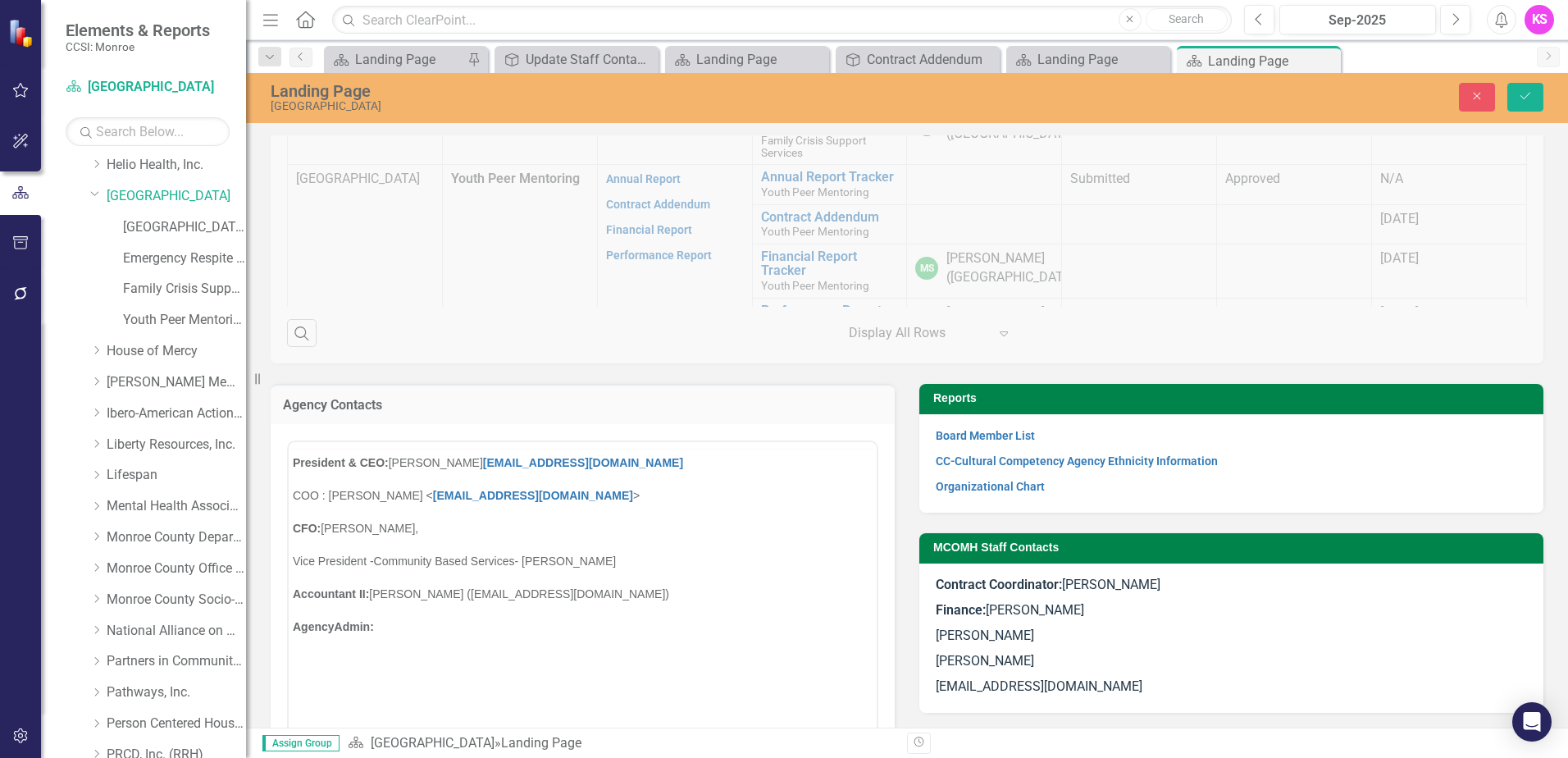
scroll to position [0, 0]
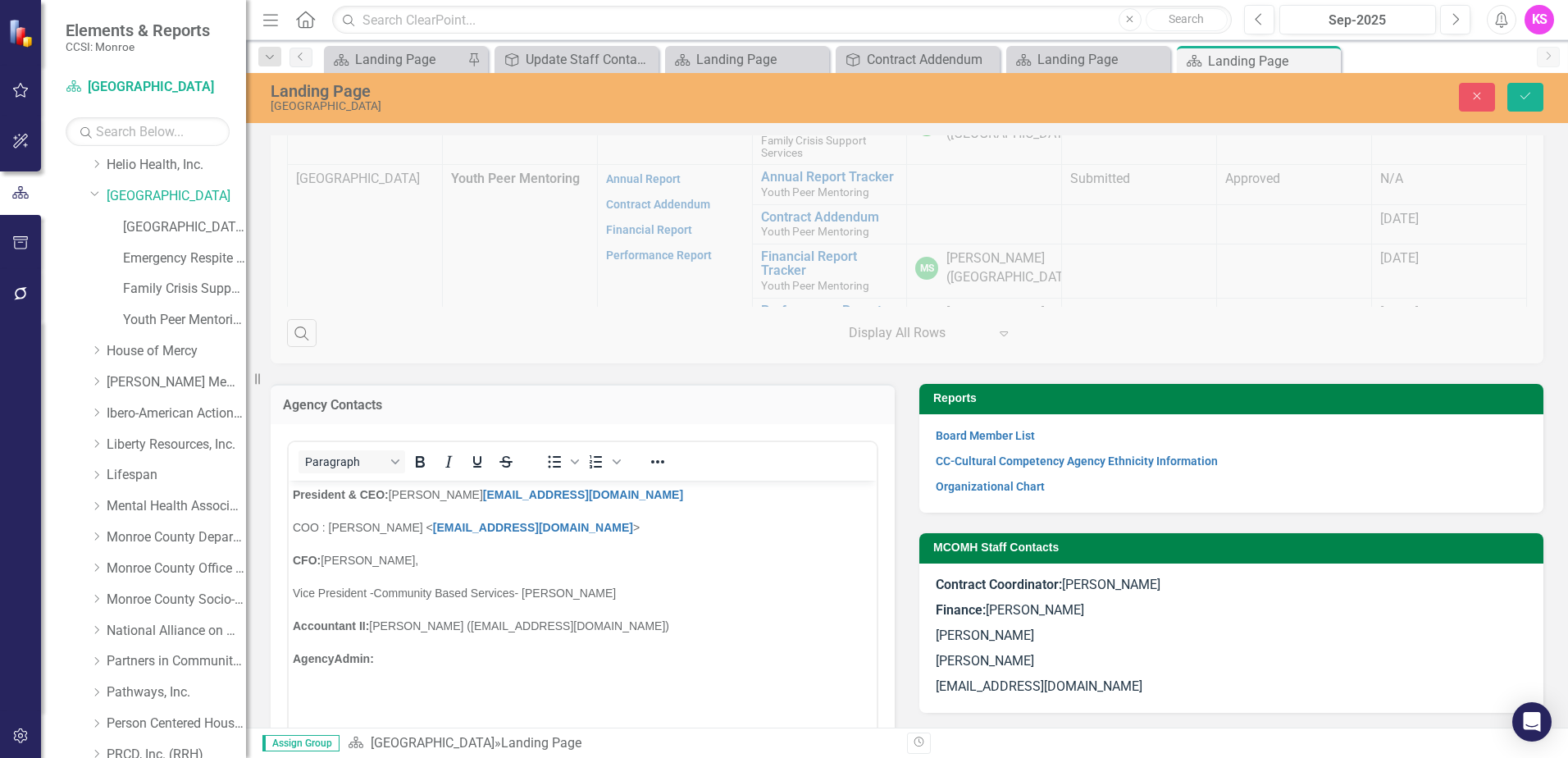
click at [584, 588] on p "Vice President -Community Based Services- [PERSON_NAME]" at bounding box center [583, 591] width 580 height 19
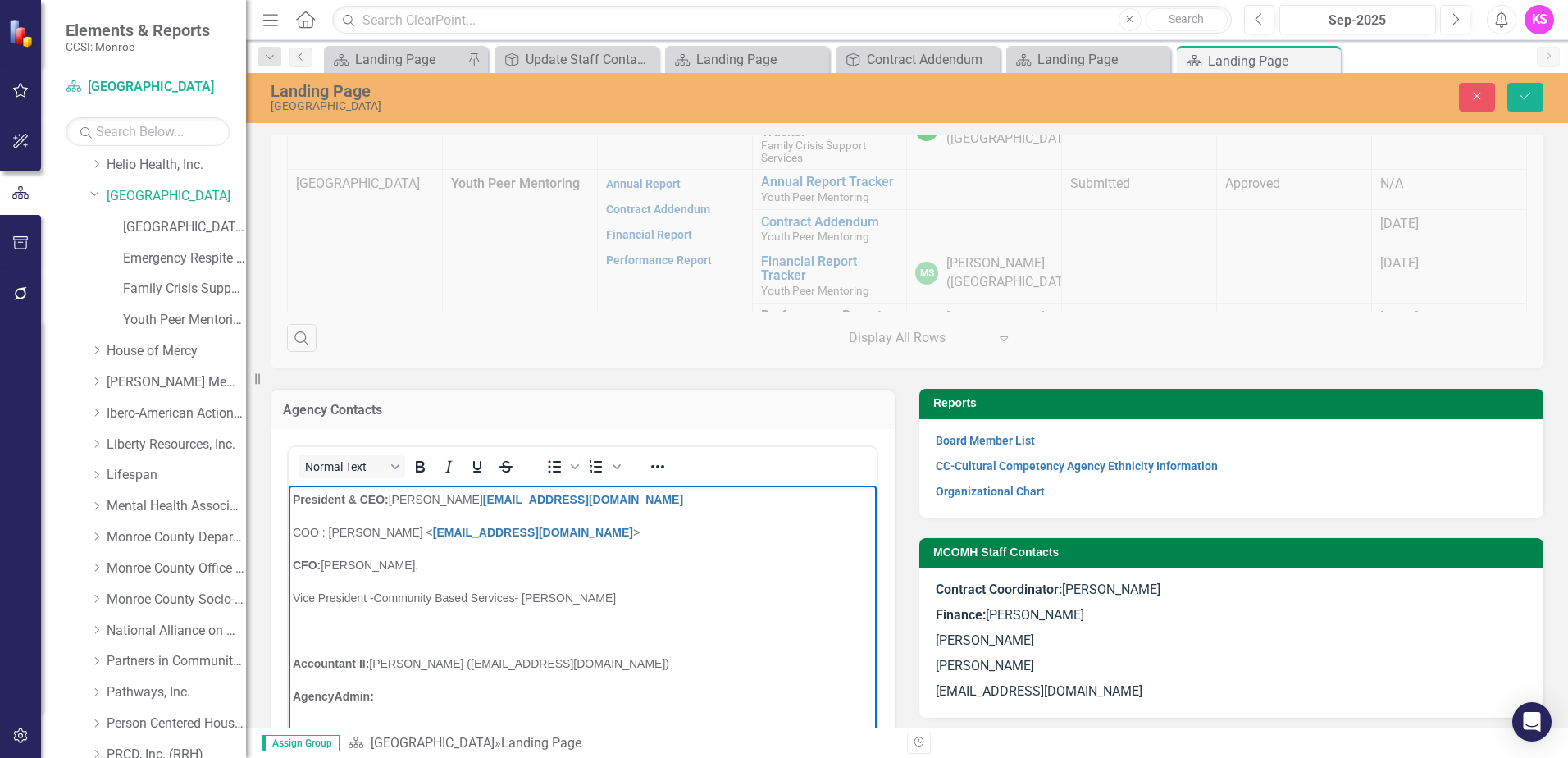
scroll to position [932, 0]
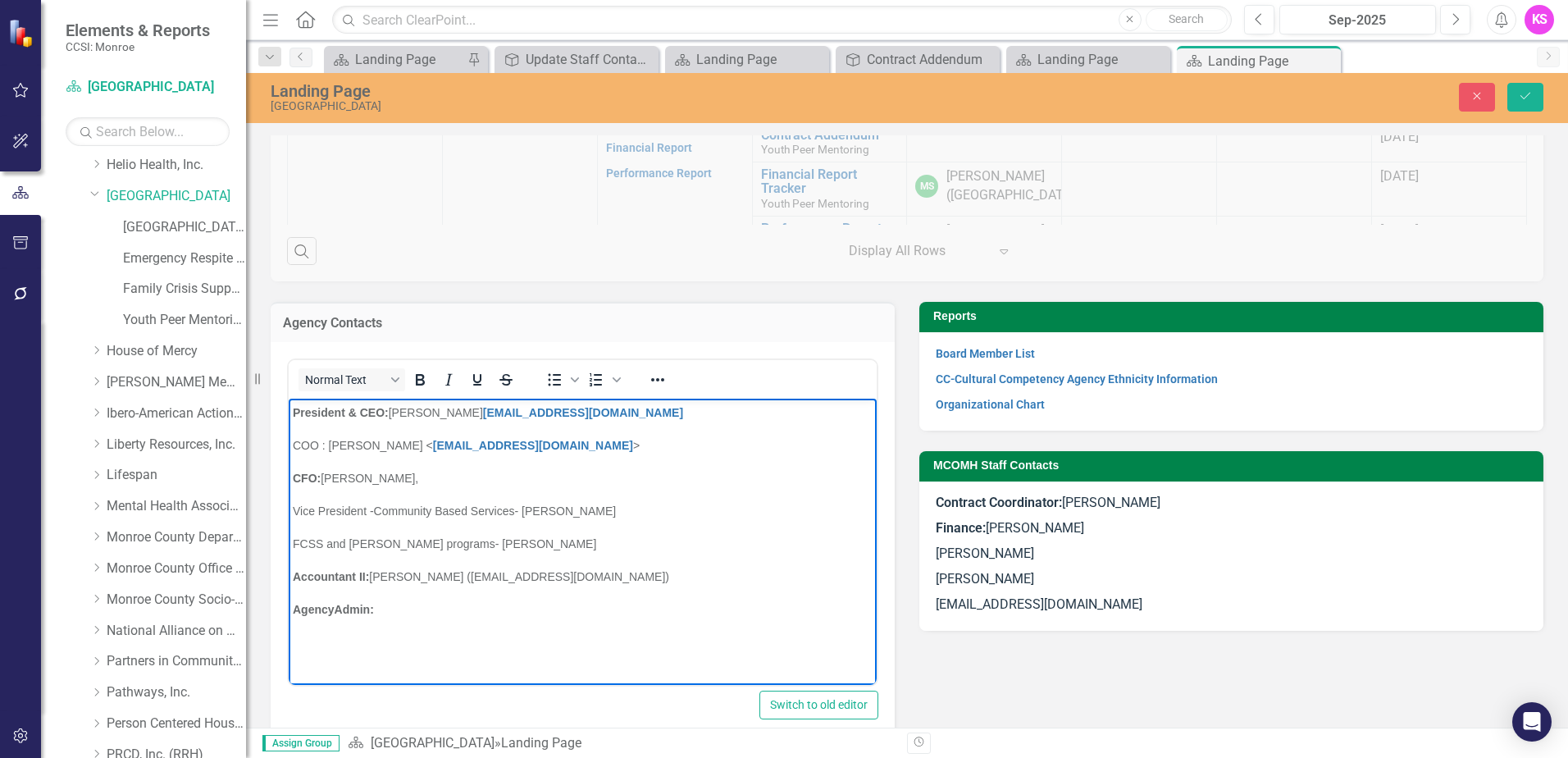
click at [480, 548] on p "FCSS and [PERSON_NAME] programs- [PERSON_NAME]" at bounding box center [583, 542] width 580 height 19
click at [512, 545] on p "FCSS and [PERSON_NAME] programs- [PERSON_NAME]" at bounding box center [583, 542] width 580 height 19
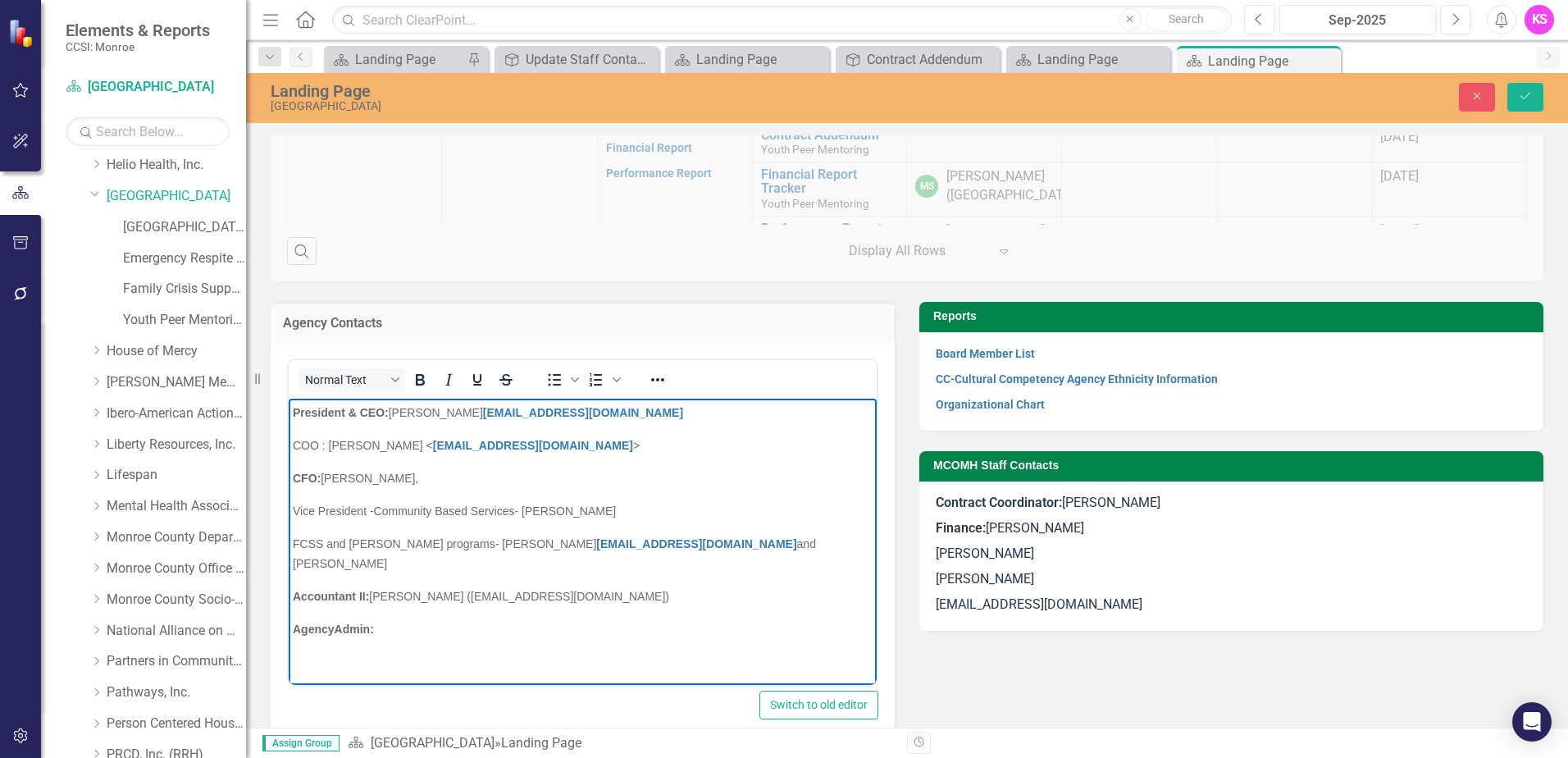
click at [715, 542] on p "FCSS and [PERSON_NAME] programs- [PERSON_NAME] [EMAIL_ADDRESS][DOMAIN_NAME] and…" at bounding box center [583, 552] width 580 height 39
click at [774, 543] on p "FCSS and [PERSON_NAME] programs- [PERSON_NAME] [EMAIL_ADDRESS][DOMAIN_NAME] and…" at bounding box center [583, 552] width 580 height 39
click at [735, 618] on p "Agency Admin:" at bounding box center [583, 628] width 580 height 19
click at [747, 553] on body "President & CEO: [PERSON_NAME] [PERSON_NAME][EMAIL_ADDRESS][DOMAIN_NAME] COO : …" at bounding box center [583, 526] width 588 height 257
click at [1522, 93] on icon "Save" at bounding box center [1525, 96] width 14 height 12
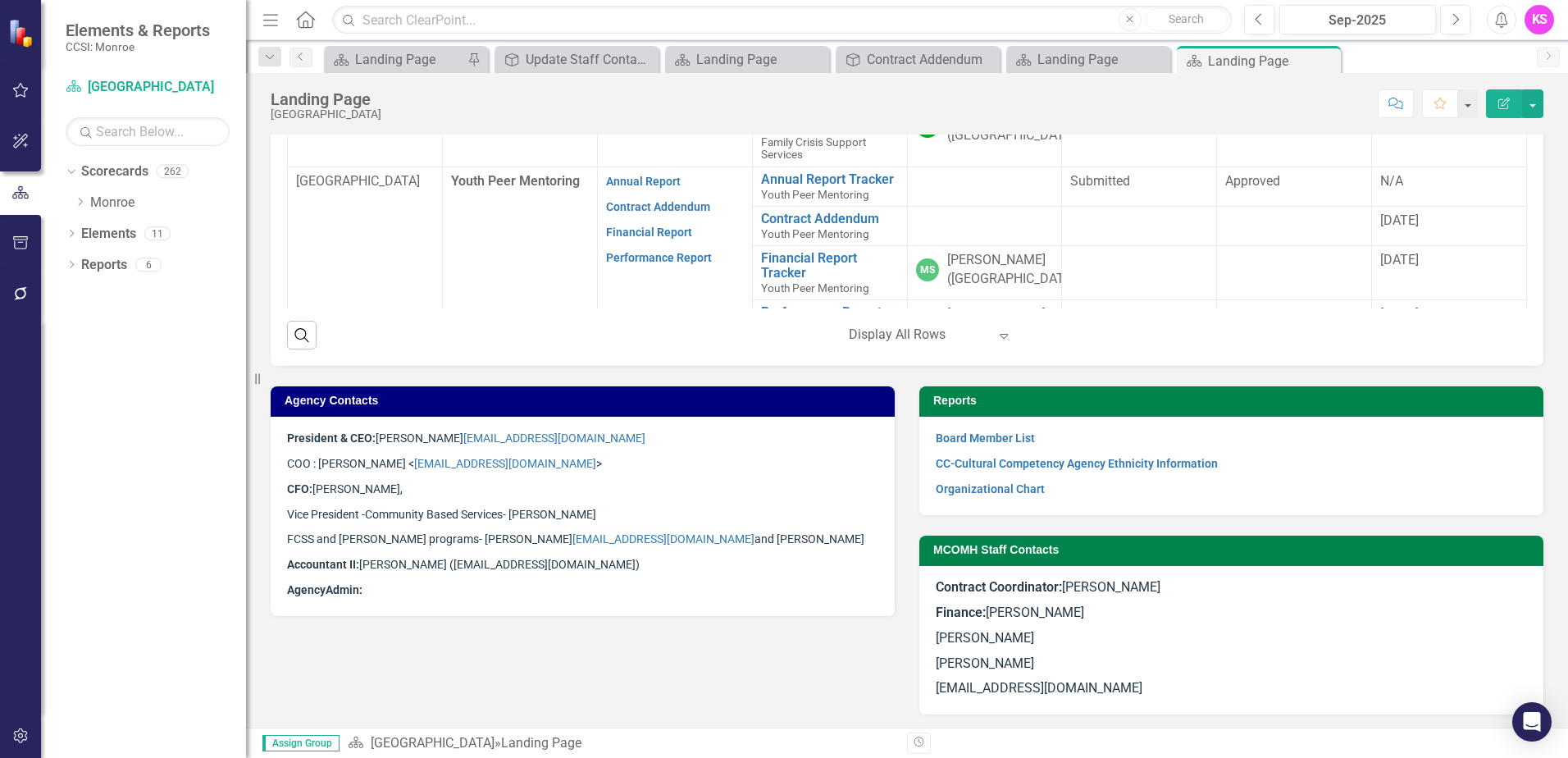
scroll to position [850, 0]
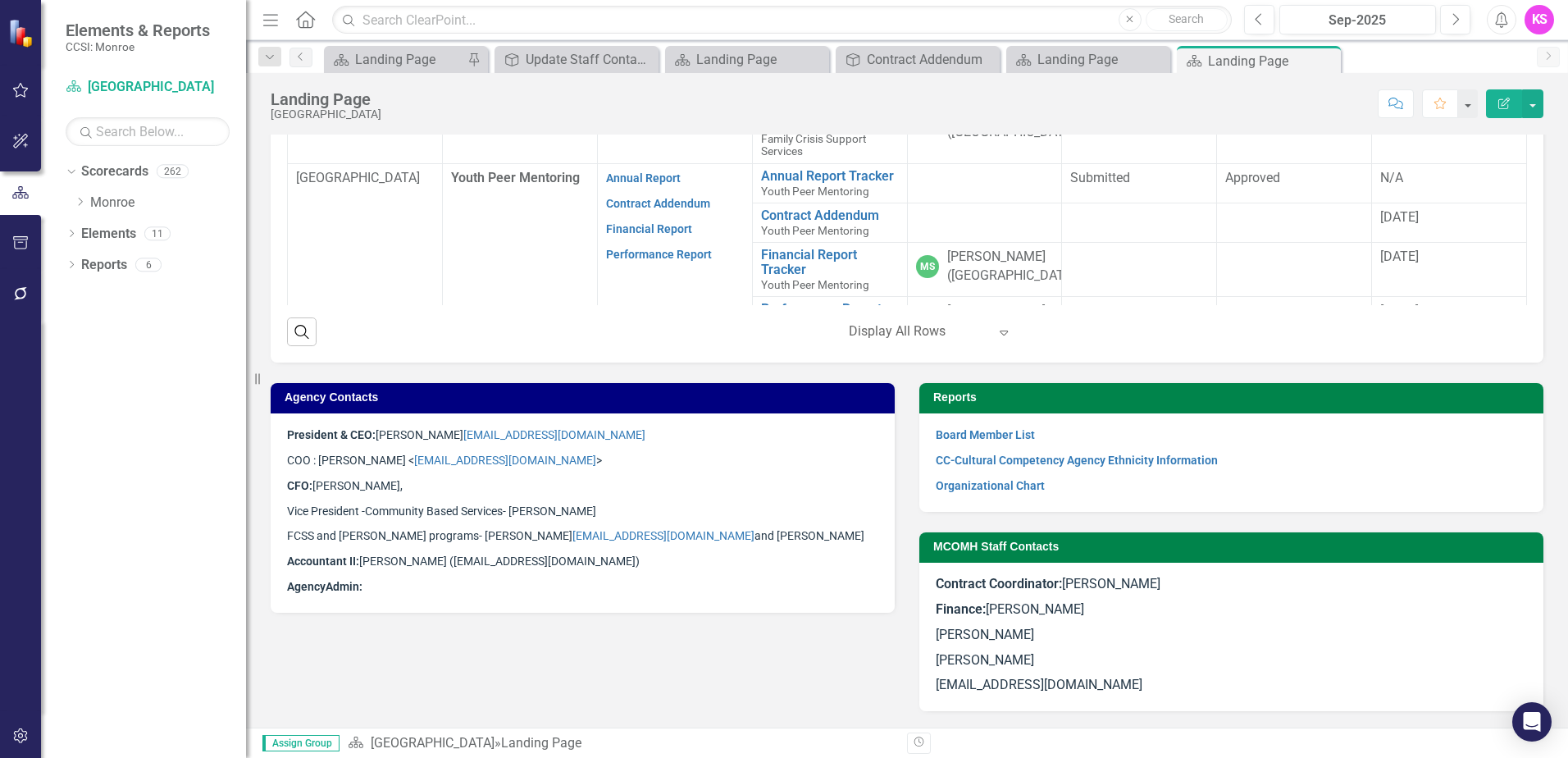
click at [678, 532] on p "FCSS and [PERSON_NAME] programs- [PERSON_NAME] [EMAIL_ADDRESS][DOMAIN_NAME] and…" at bounding box center [583, 536] width 591 height 25
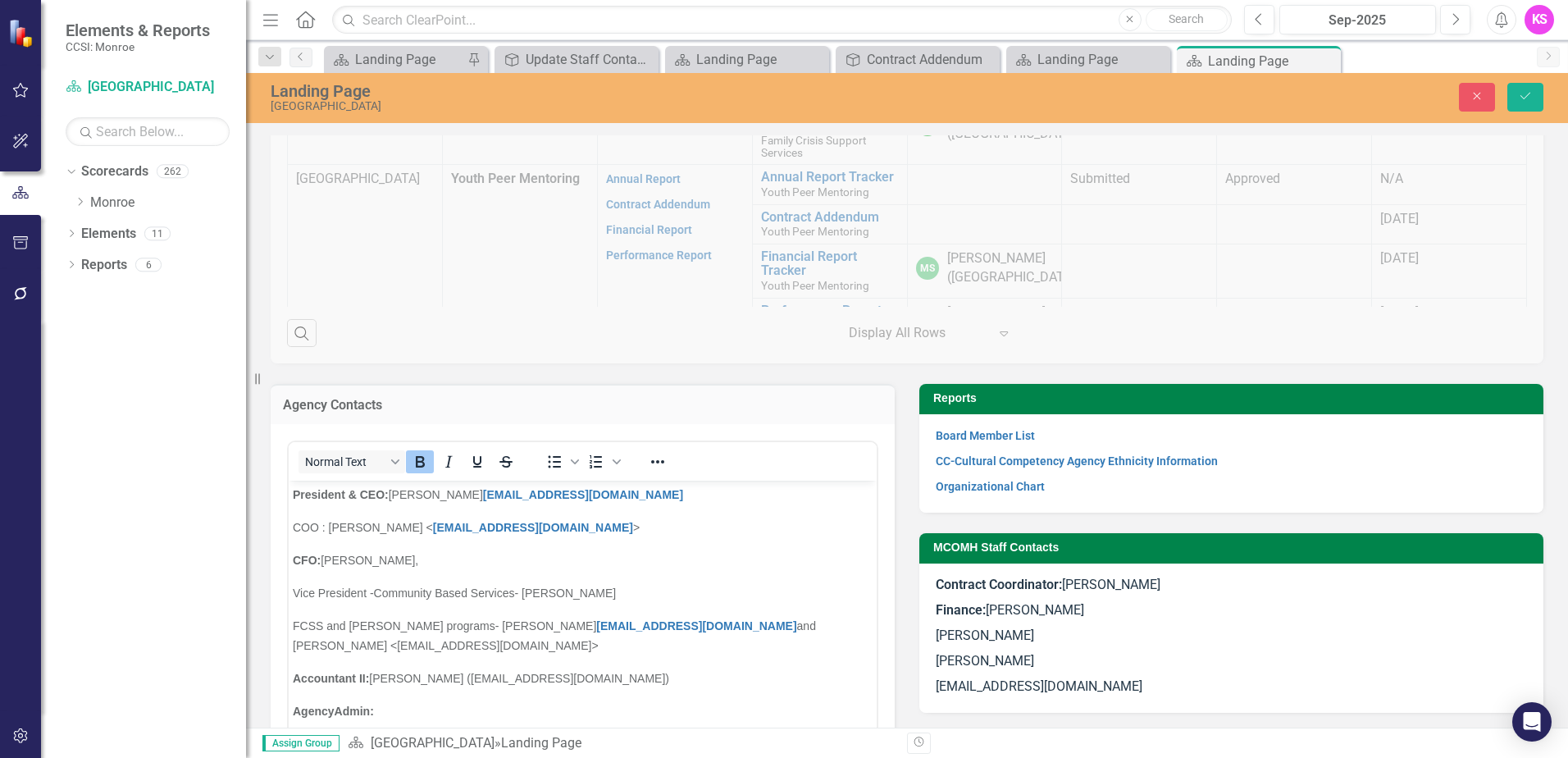
scroll to position [0, 0]
click at [625, 621] on span "FCSS and [PERSON_NAME] programs- [PERSON_NAME] [EMAIL_ADDRESS][DOMAIN_NAME] and…" at bounding box center [554, 635] width 523 height 33
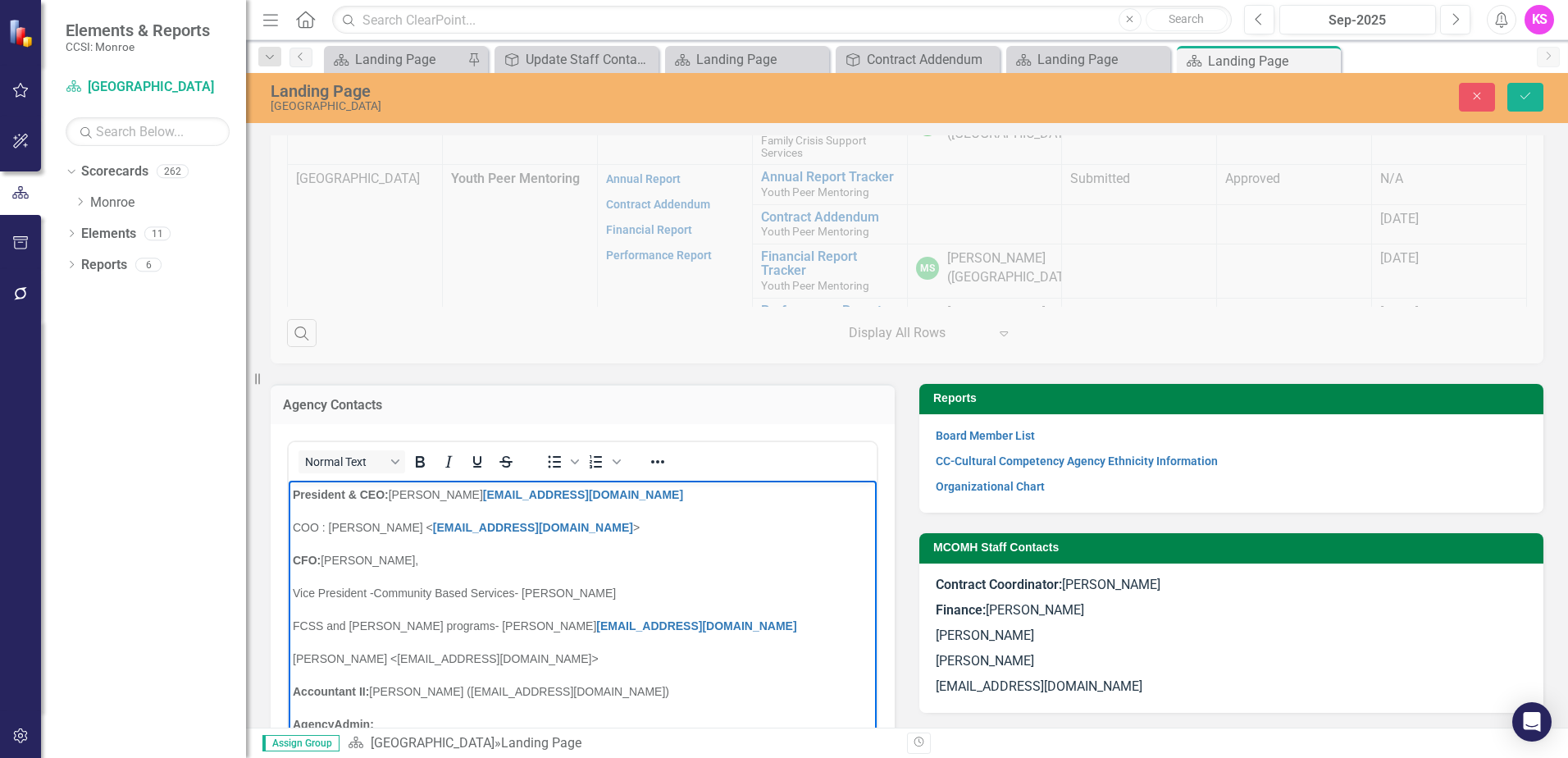
click at [577, 645] on body "President & CEO: [PERSON_NAME] [PERSON_NAME][EMAIL_ADDRESS][DOMAIN_NAME] COO : …" at bounding box center [583, 614] width 588 height 271
click at [511, 661] on p "[PERSON_NAME] <[EMAIL_ADDRESS][DOMAIN_NAME]>" at bounding box center [583, 658] width 580 height 19
click at [450, 659] on span "[PERSON_NAME] <[EMAIL_ADDRESS][DOMAIN_NAME]>" at bounding box center [446, 658] width 306 height 13
click at [516, 654] on p "[PERSON_NAME] <[EMAIL_ADDRESS][DOMAIN_NAME]>" at bounding box center [583, 658] width 580 height 19
click at [1524, 92] on icon "Save" at bounding box center [1525, 96] width 14 height 12
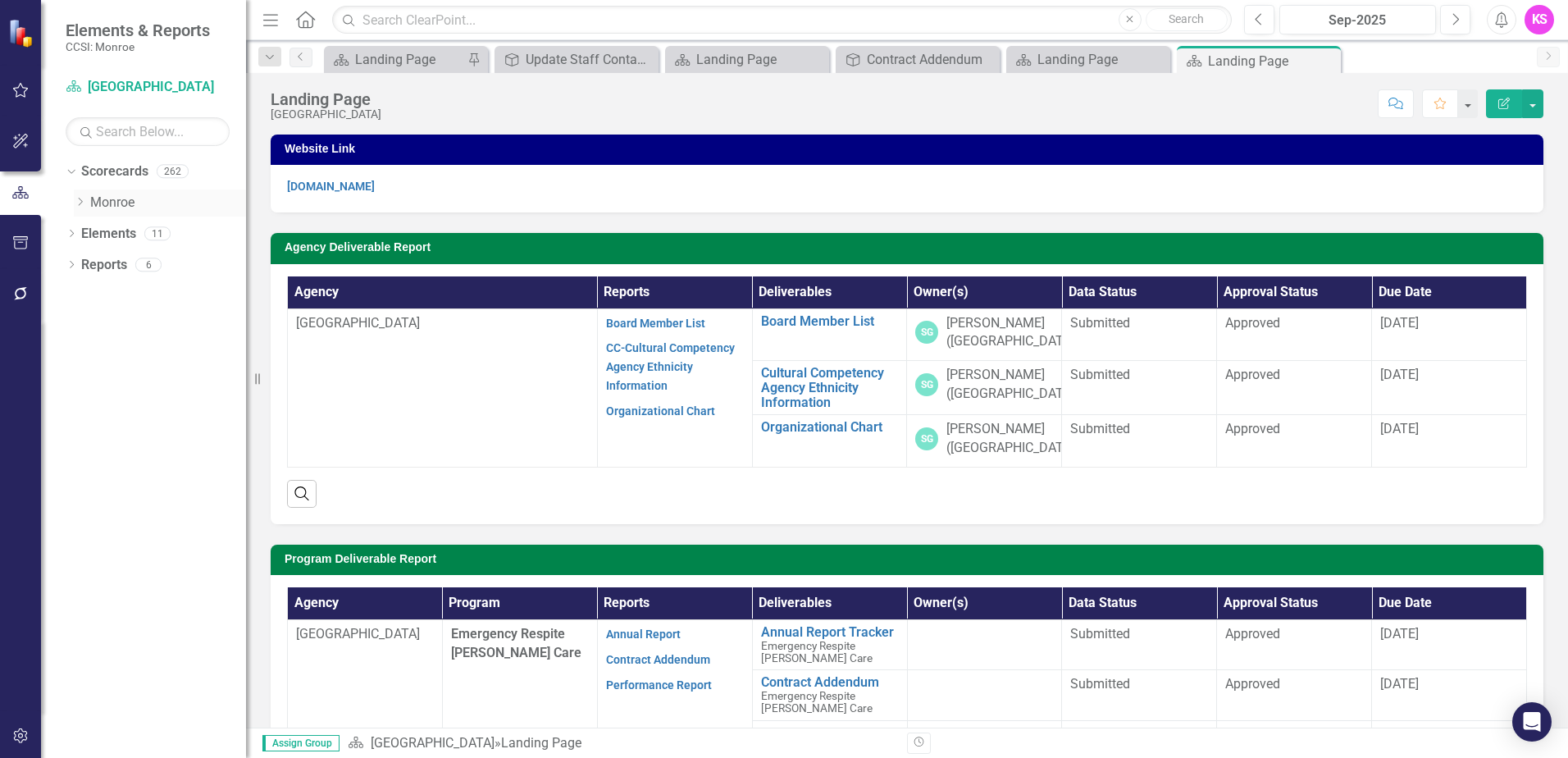
click at [81, 202] on icon "Dropdown" at bounding box center [80, 201] width 13 height 10
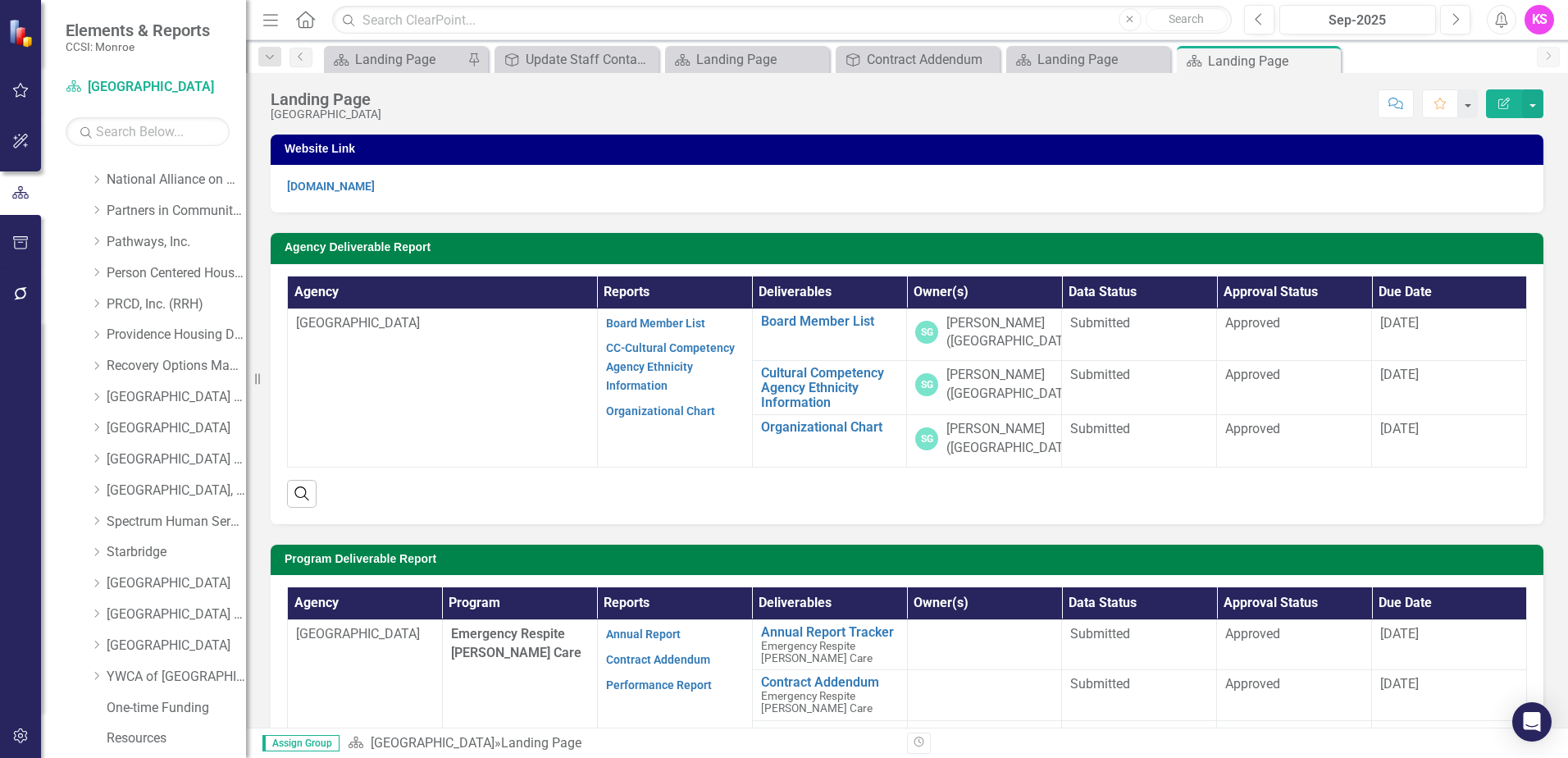
scroll to position [828, 0]
click at [96, 522] on icon "Dropdown" at bounding box center [96, 521] width 13 height 10
click at [164, 516] on link "[GEOGRAPHIC_DATA] (RRH)" at bounding box center [176, 523] width 140 height 19
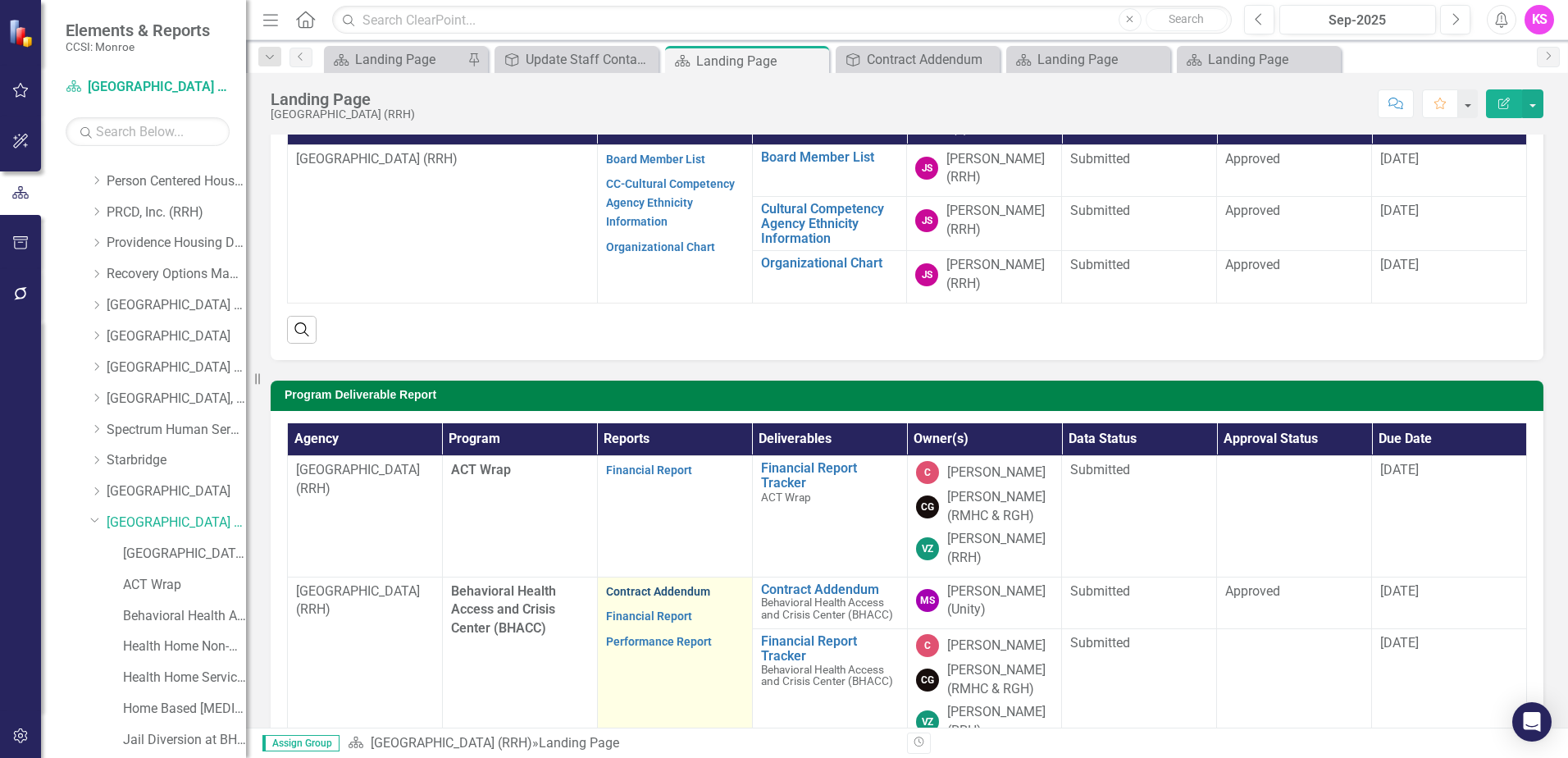
click at [642, 593] on link "Contract Addendum" at bounding box center [658, 591] width 104 height 13
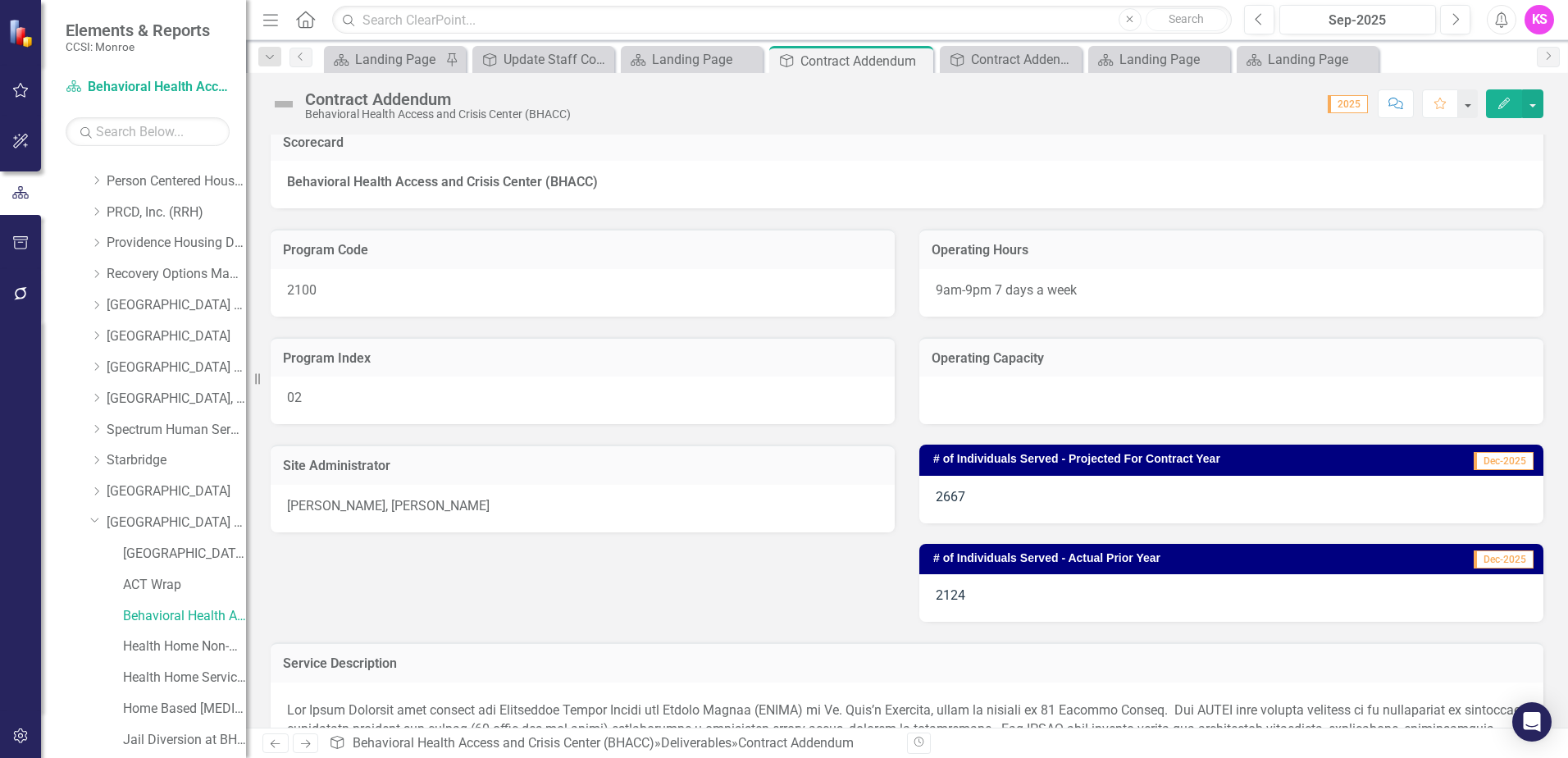
scroll to position [164, 0]
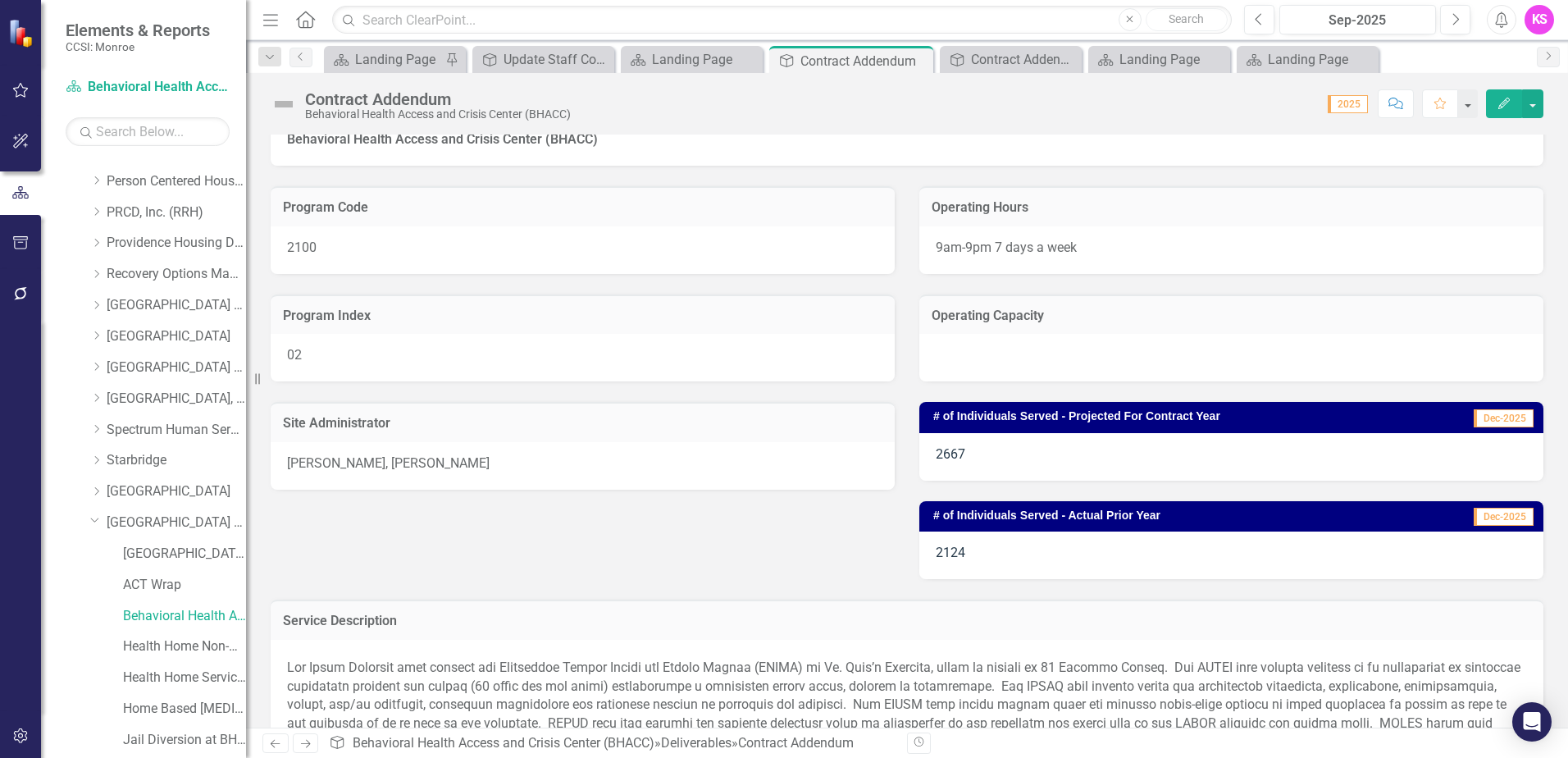
click at [533, 472] on div "[PERSON_NAME], [PERSON_NAME]" at bounding box center [583, 465] width 624 height 47
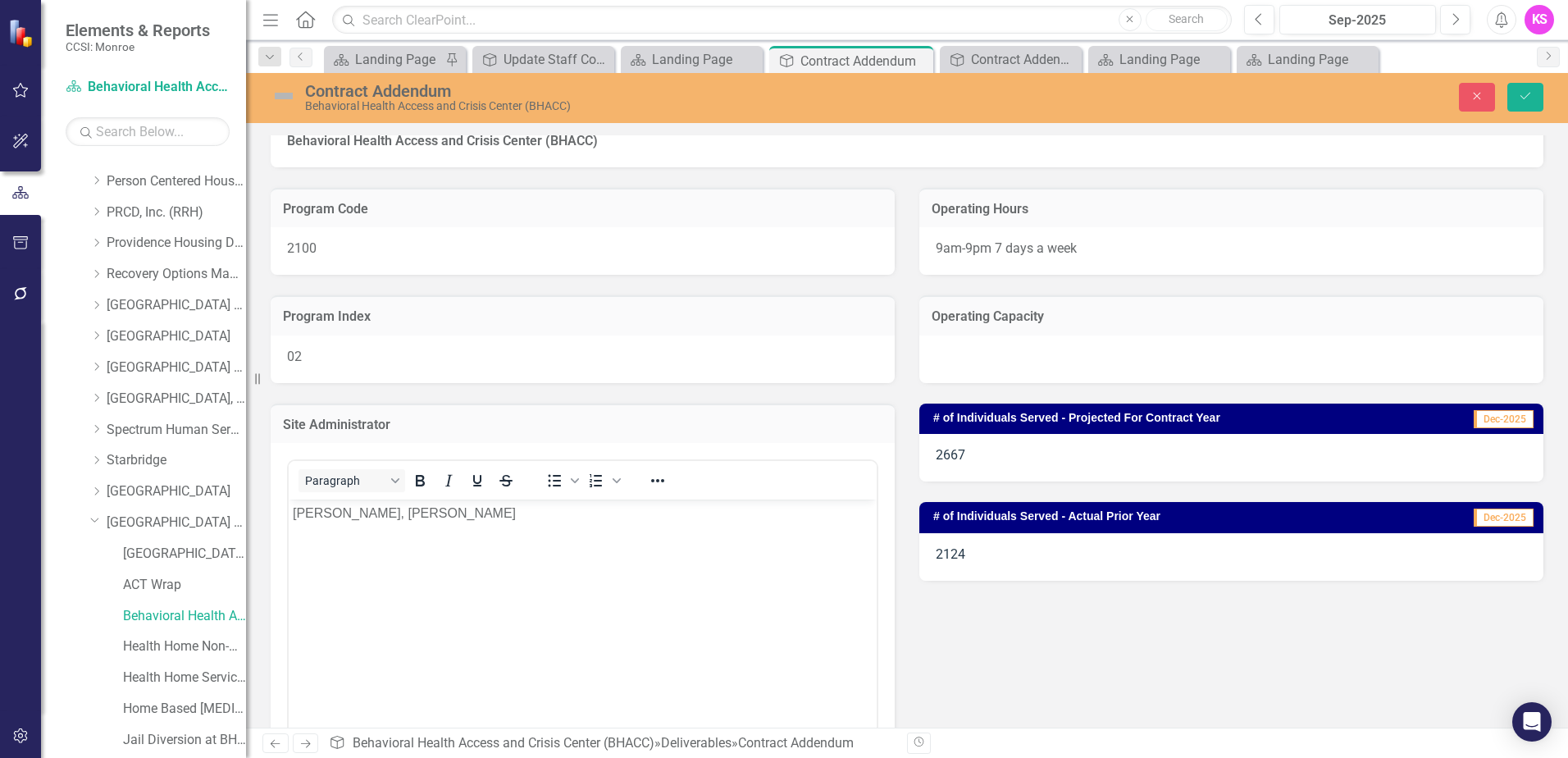
scroll to position [0, 0]
click at [378, 513] on p "[PERSON_NAME], [PERSON_NAME]" at bounding box center [583, 513] width 580 height 19
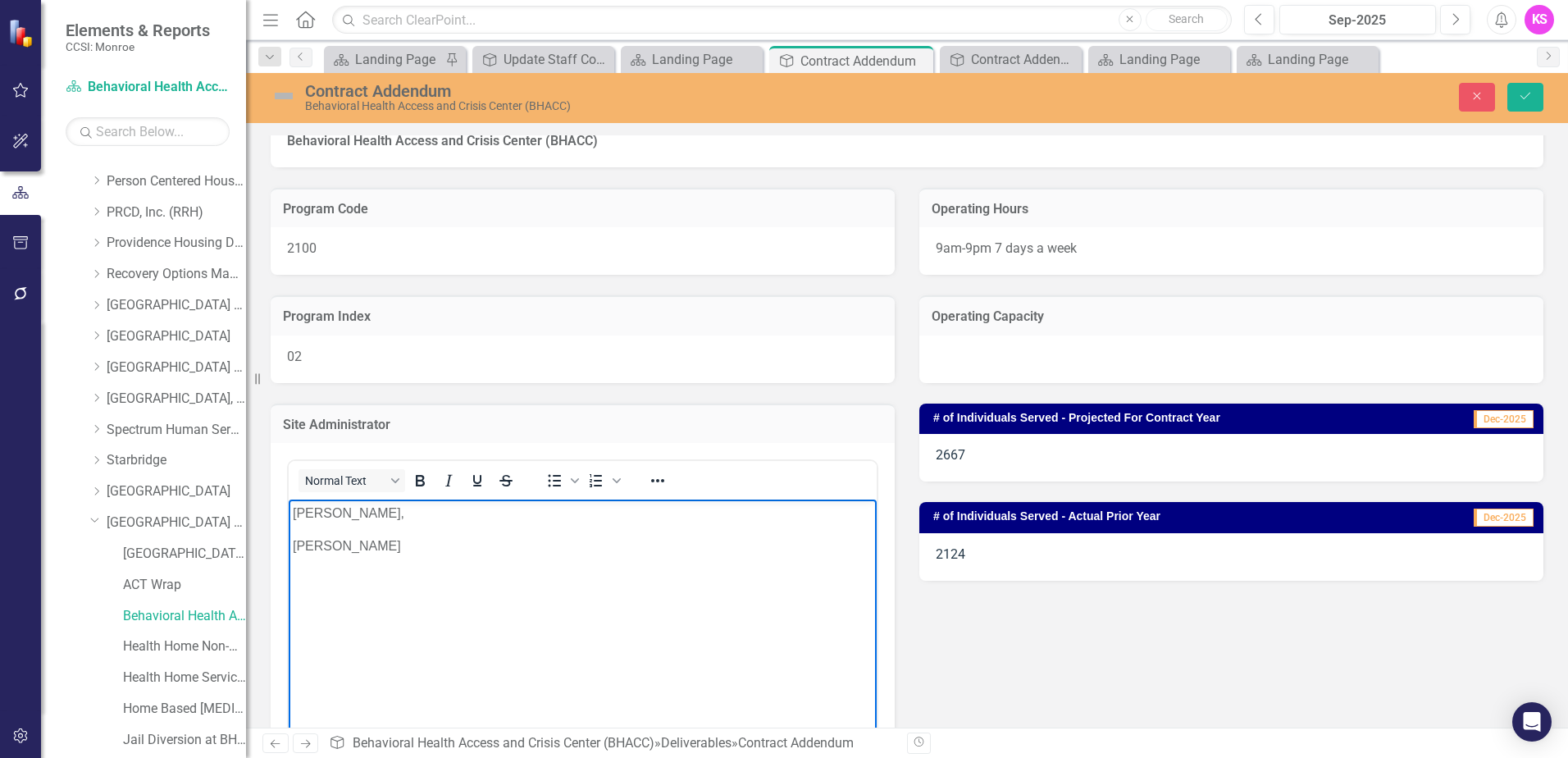
click at [436, 545] on p "[PERSON_NAME]" at bounding box center [583, 546] width 580 height 19
click at [463, 547] on p "[PERSON_NAME] and" at bounding box center [583, 546] width 580 height 19
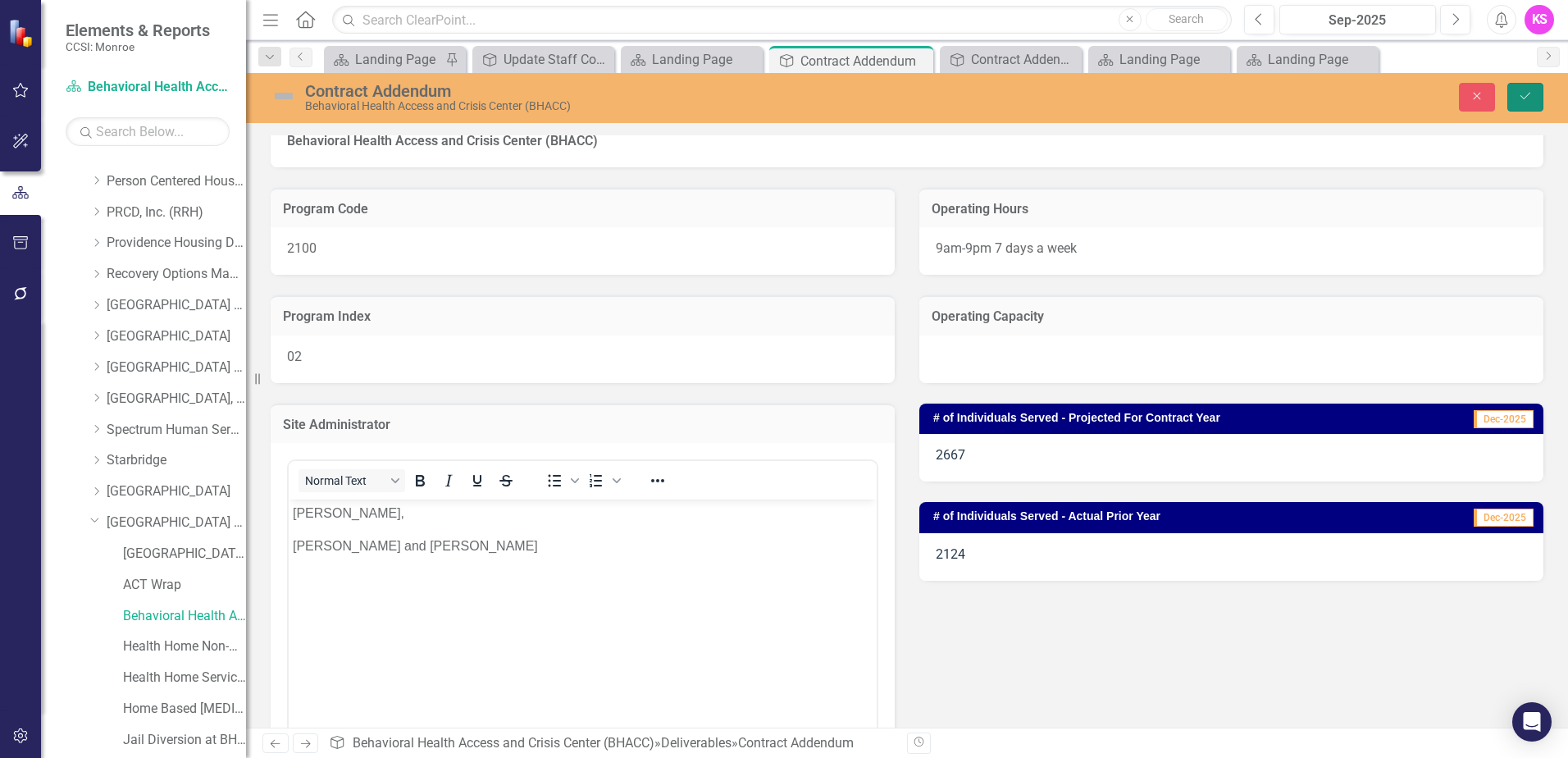
click at [1523, 106] on button "Save" at bounding box center [1525, 97] width 36 height 29
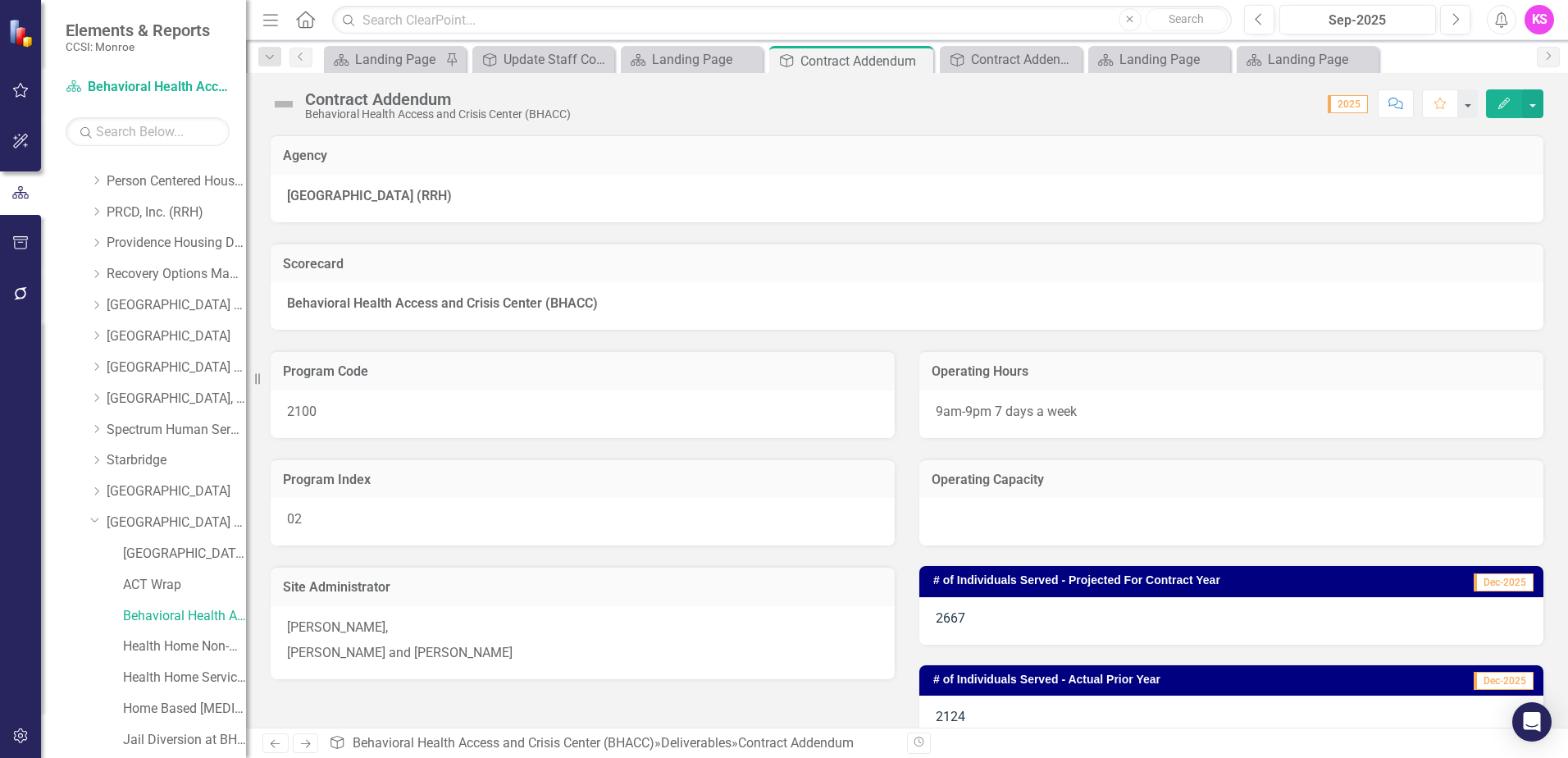
click at [438, 661] on p "[PERSON_NAME] and [PERSON_NAME]" at bounding box center [583, 651] width 591 height 22
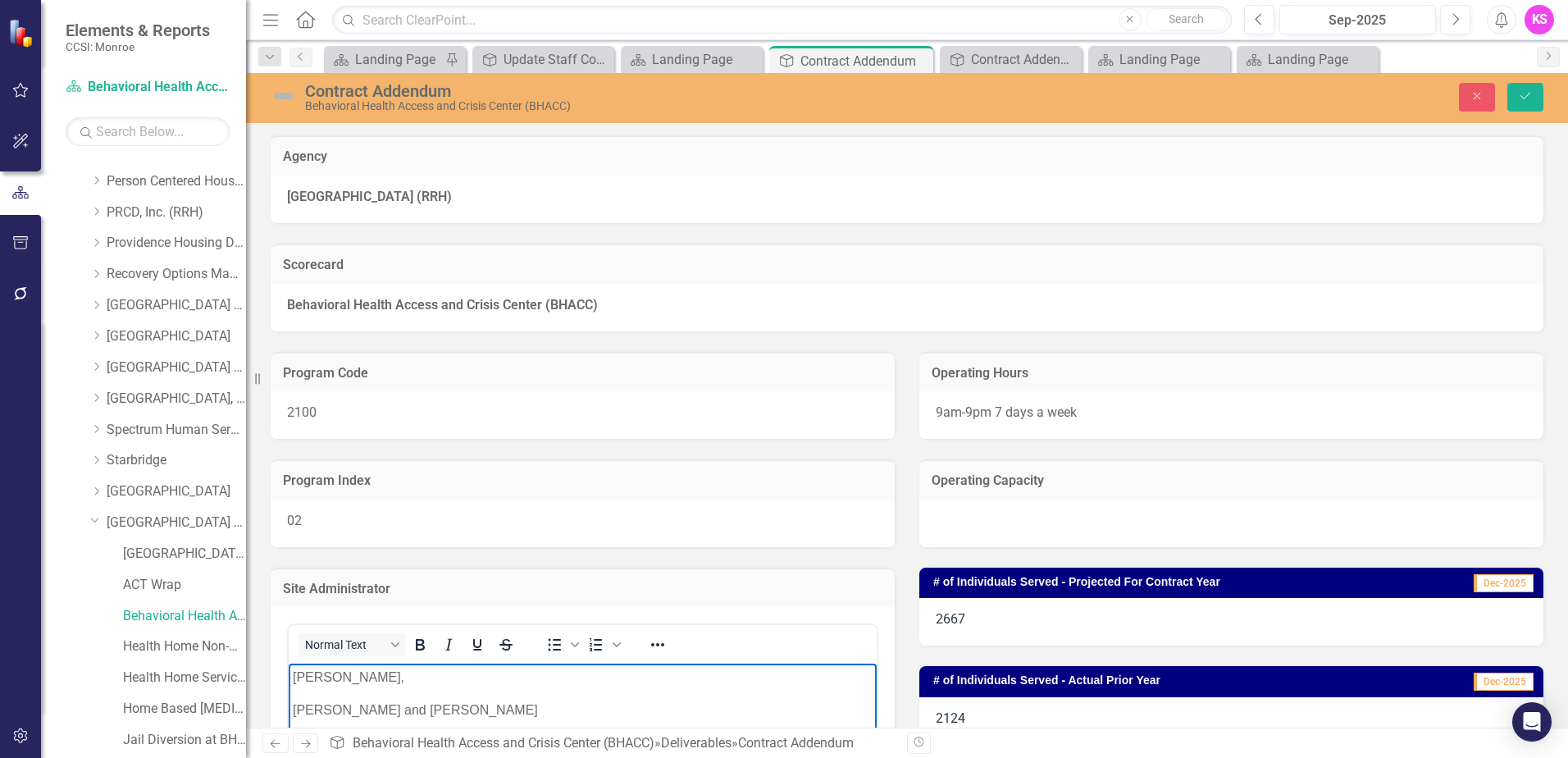
click at [444, 709] on p "[PERSON_NAME] and [PERSON_NAME]" at bounding box center [583, 710] width 580 height 19
click at [1520, 92] on icon "Save" at bounding box center [1525, 96] width 14 height 12
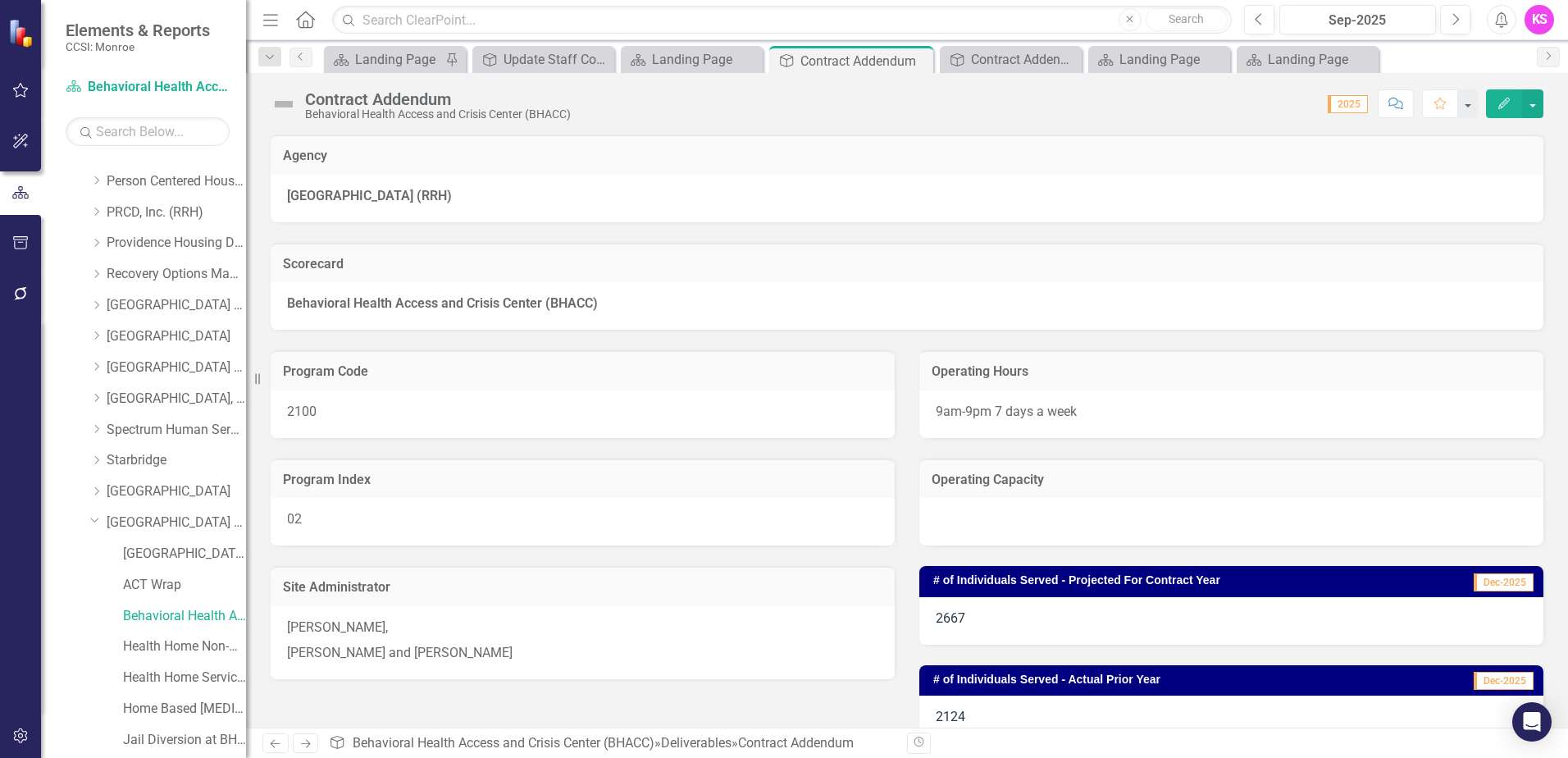
click at [551, 651] on p "[PERSON_NAME] and [PERSON_NAME]" at bounding box center [583, 651] width 591 height 22
click at [550, 654] on p "[PERSON_NAME] and [PERSON_NAME]" at bounding box center [583, 651] width 591 height 22
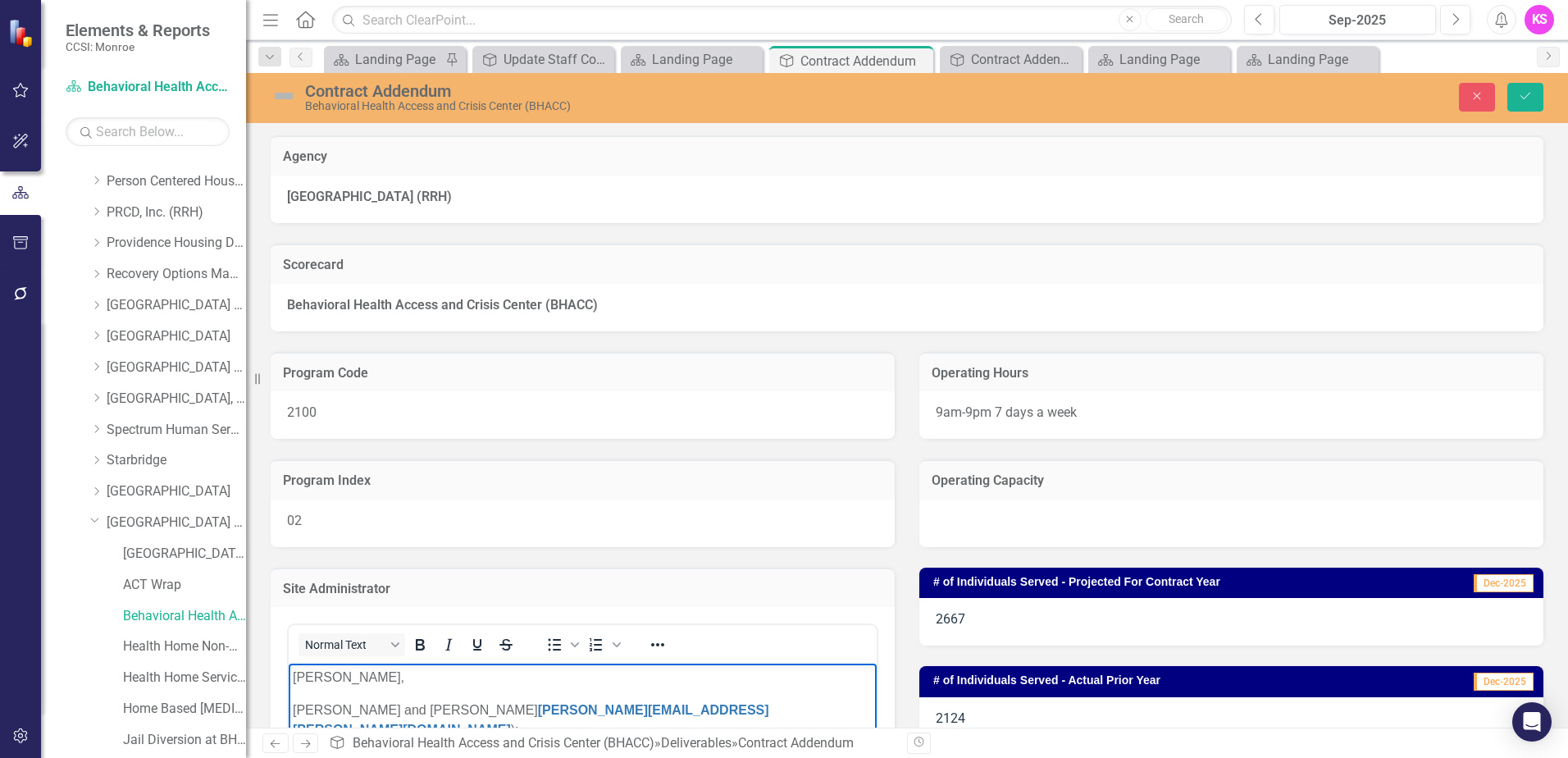
click at [765, 681] on p "[PERSON_NAME]," at bounding box center [583, 677] width 580 height 19
click at [410, 708] on p "[PERSON_NAME] and [PERSON_NAME] [PERSON_NAME][EMAIL_ADDRESS][PERSON_NAME][DOMAI…" at bounding box center [583, 719] width 580 height 39
click at [1521, 96] on icon "submit" at bounding box center [1525, 95] width 10 height 7
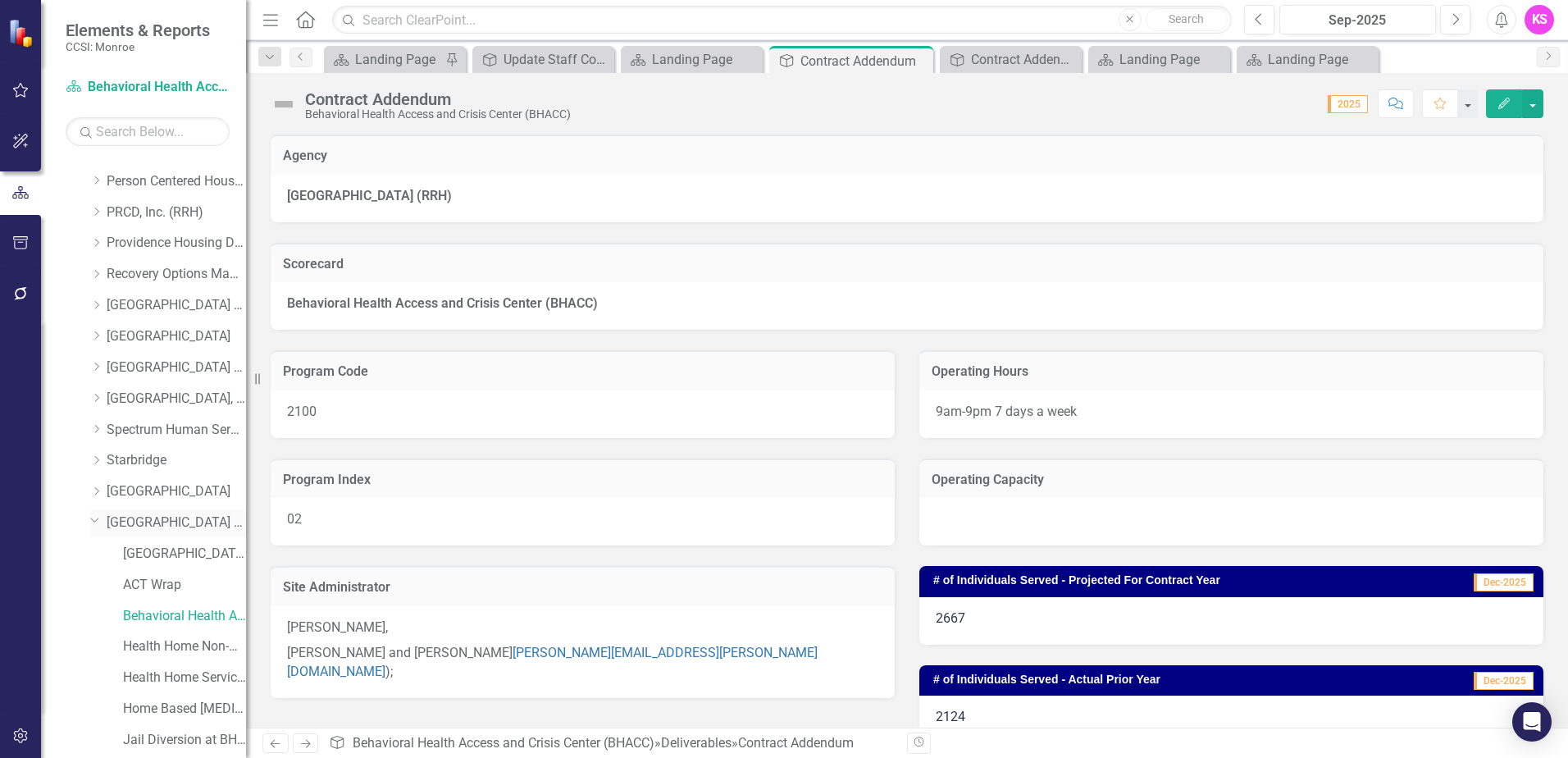
click at [169, 522] on link "[GEOGRAPHIC_DATA] (RRH)" at bounding box center [176, 523] width 140 height 19
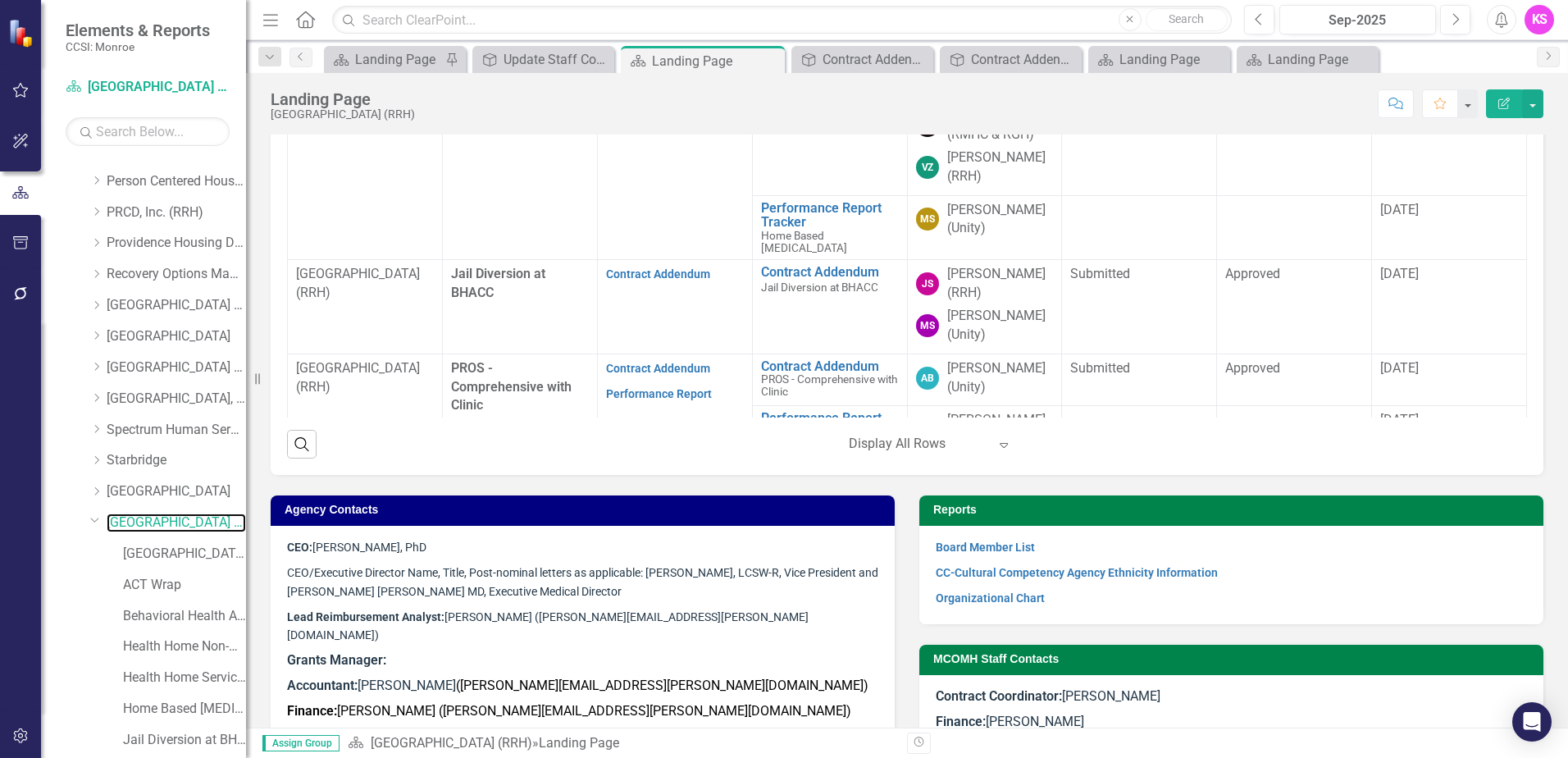
scroll to position [574, 0]
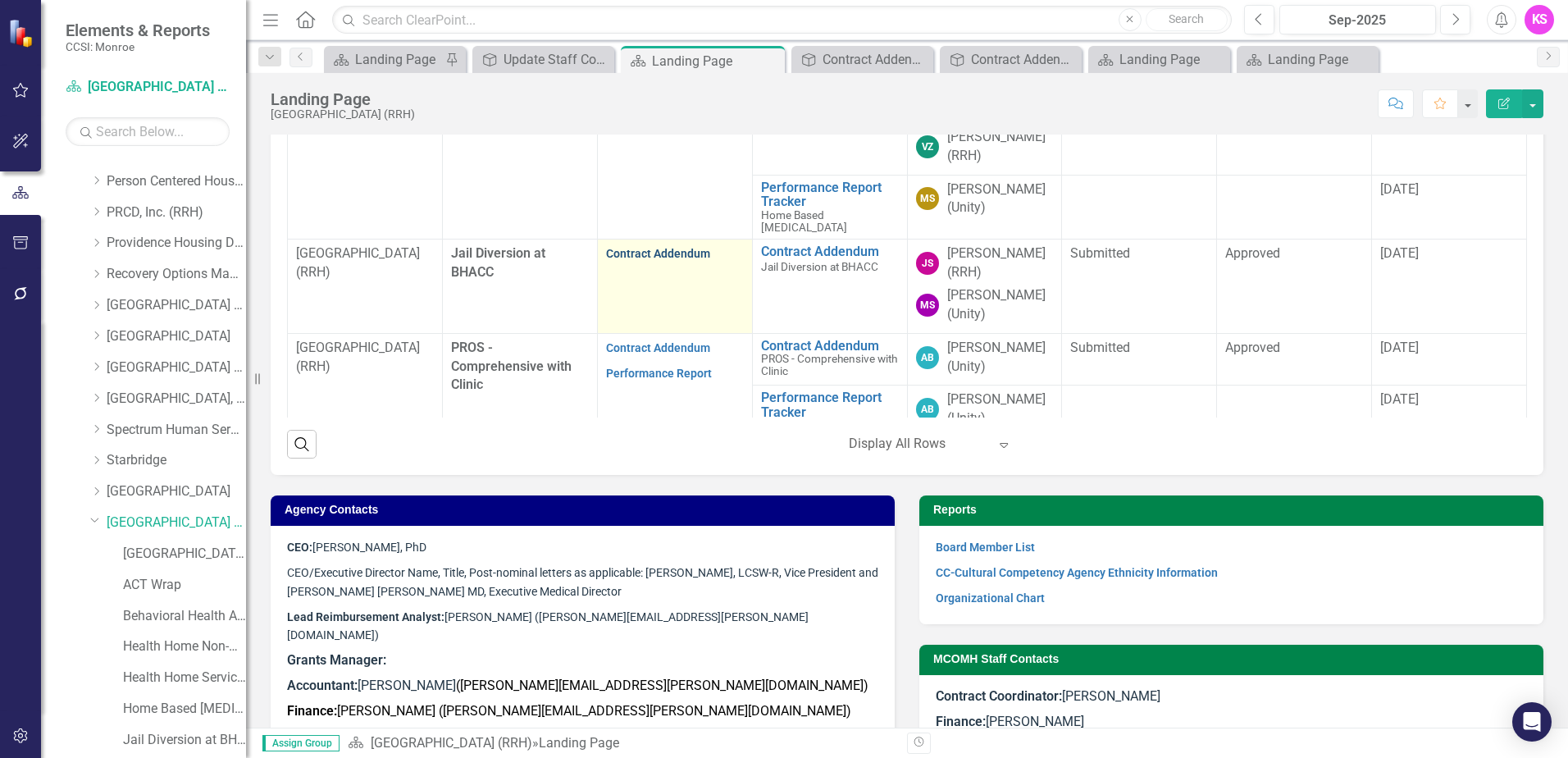
click at [656, 260] on link "Contract Addendum" at bounding box center [658, 253] width 104 height 13
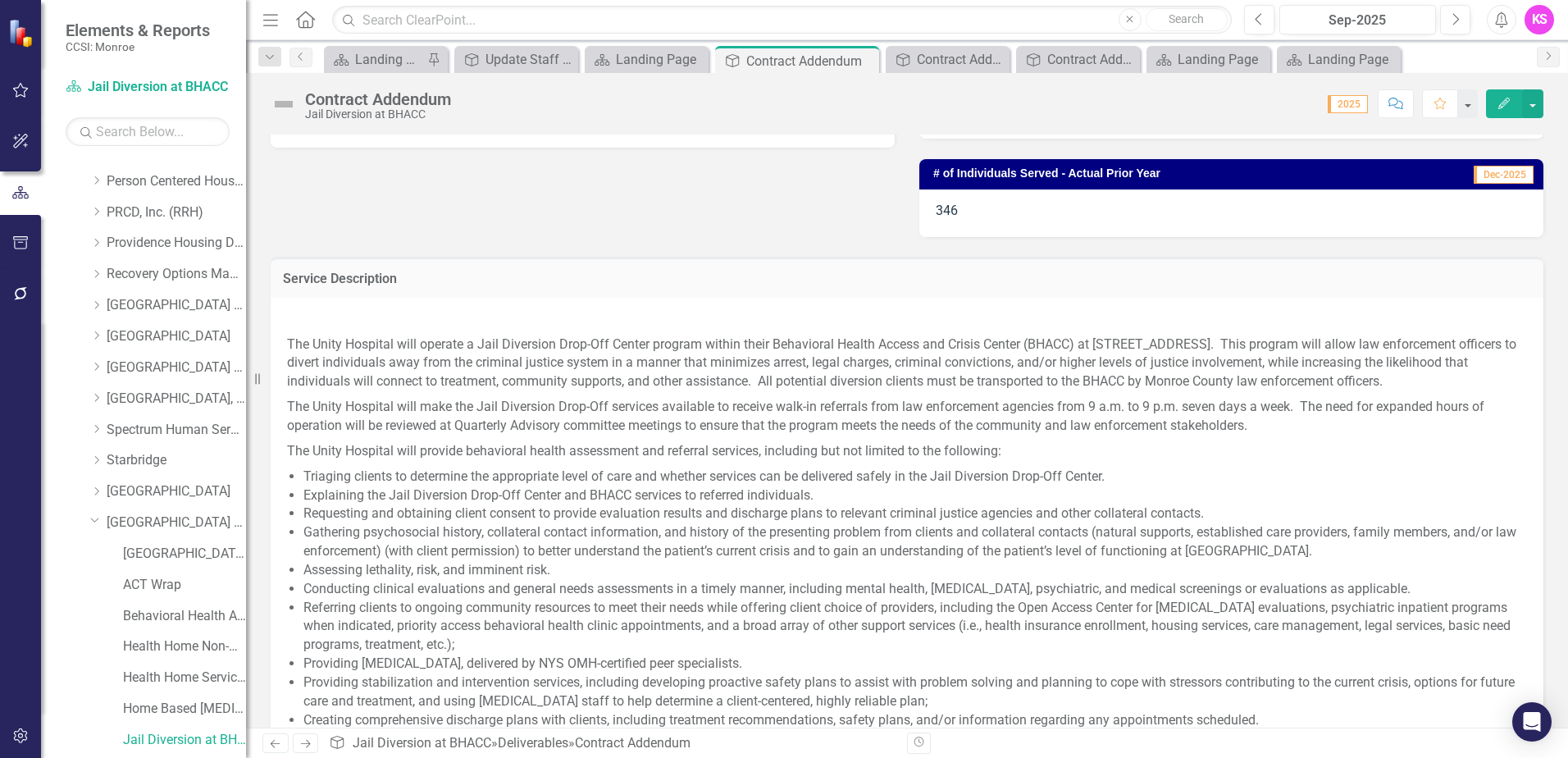
scroll to position [246, 0]
